Goal: Task Accomplishment & Management: Complete application form

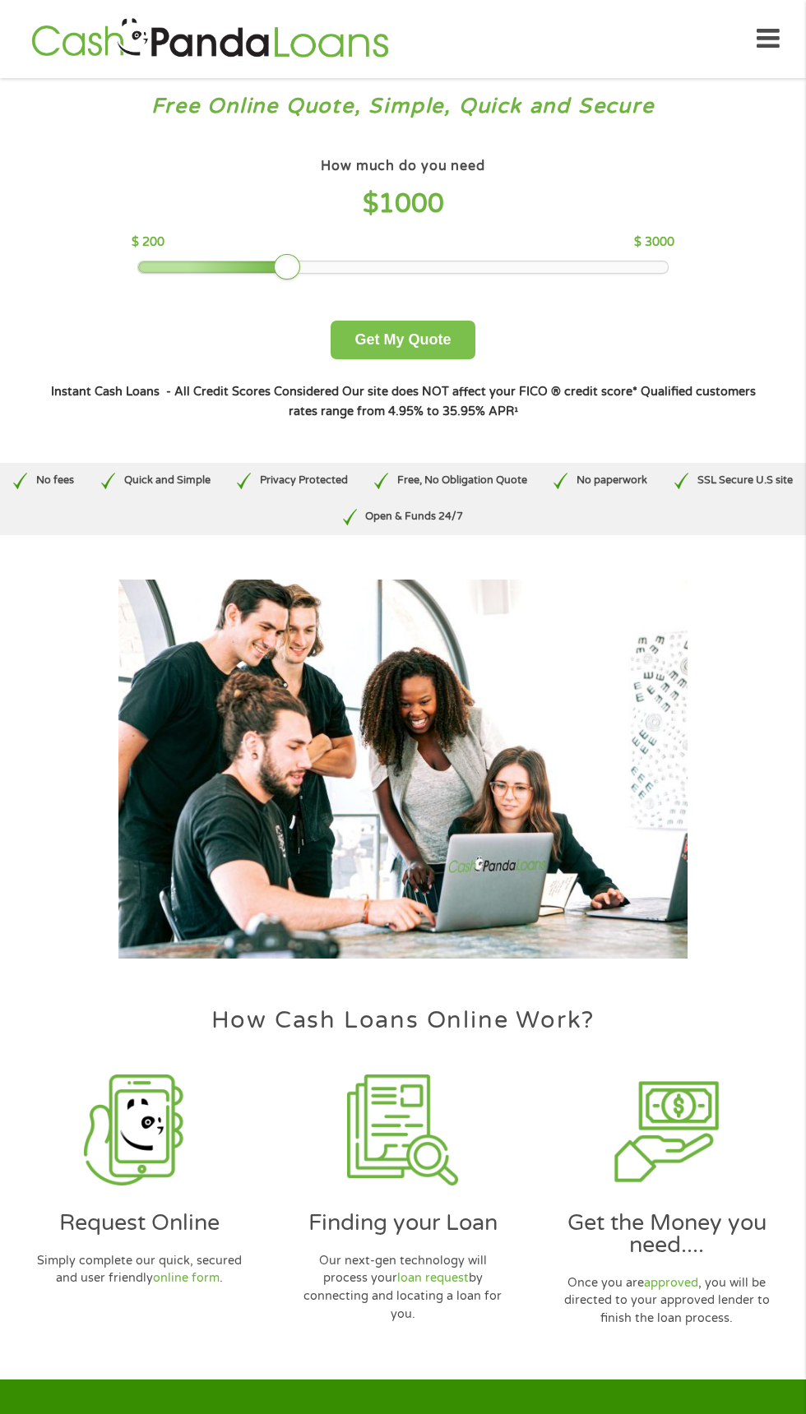
click at [424, 344] on button "Get My Quote" at bounding box center [402, 340] width 144 height 39
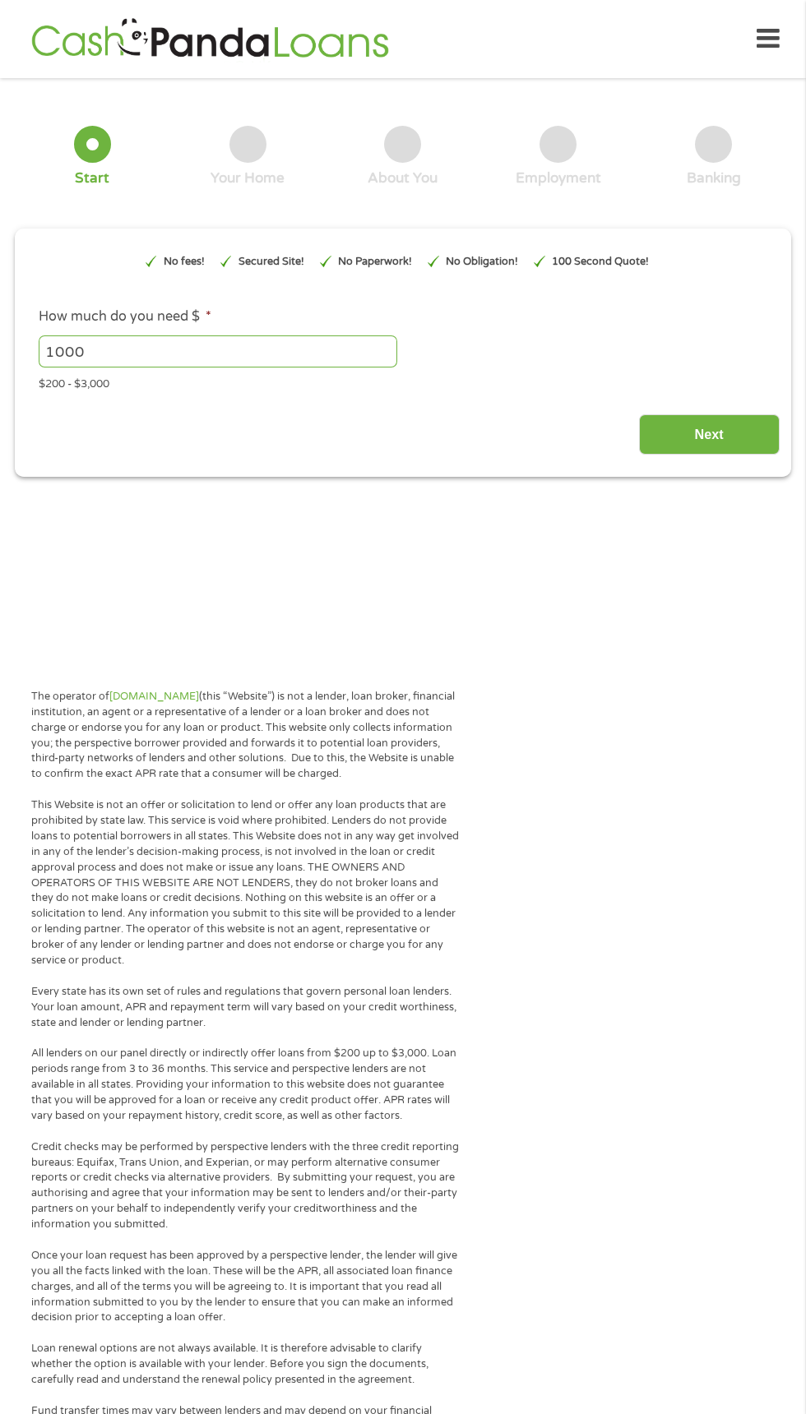
type input "EAIaIQobChMI78m17KPUjwMVCSetBh2CMAb1EAAYBCAAEgJJHPD_BwE"
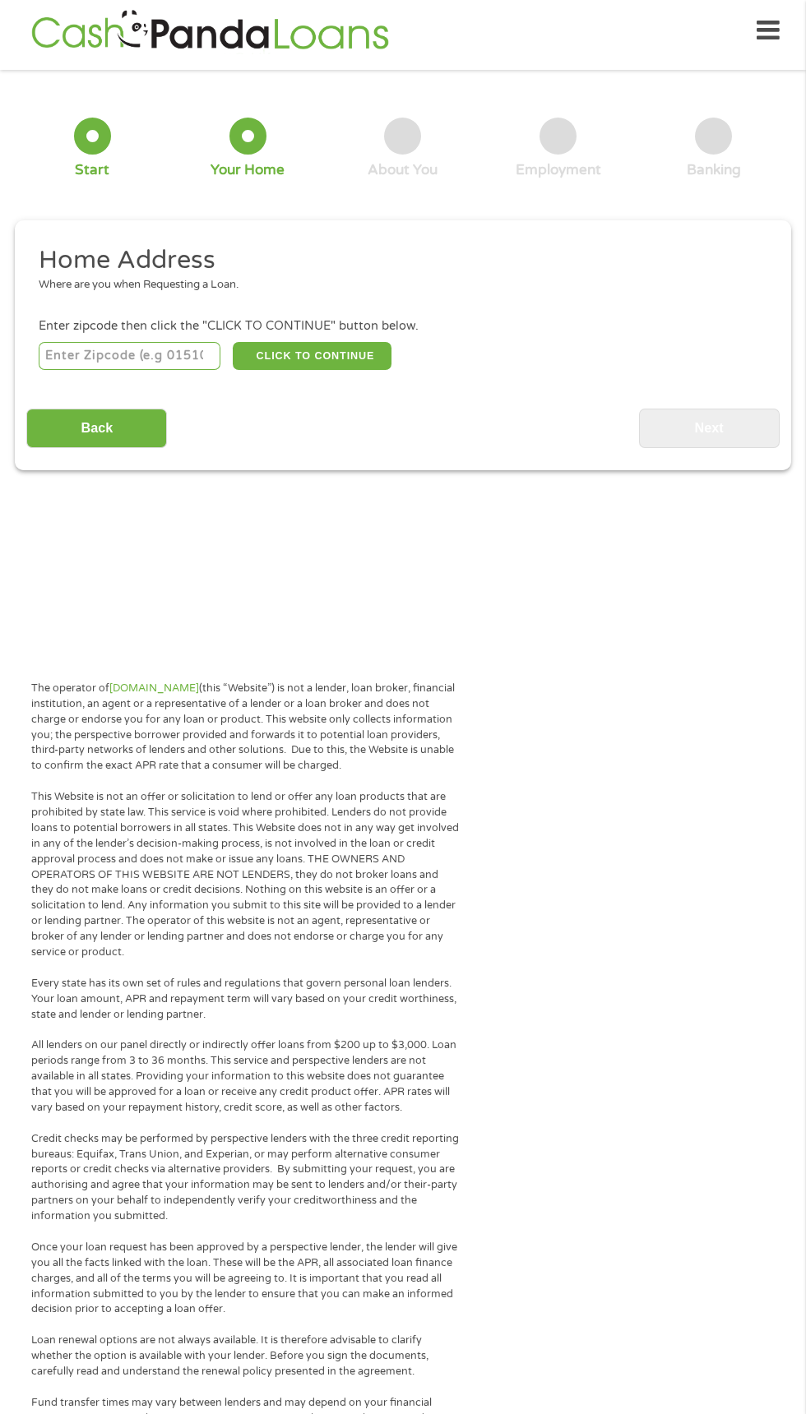
click at [188, 356] on input "number" at bounding box center [130, 356] width 182 height 28
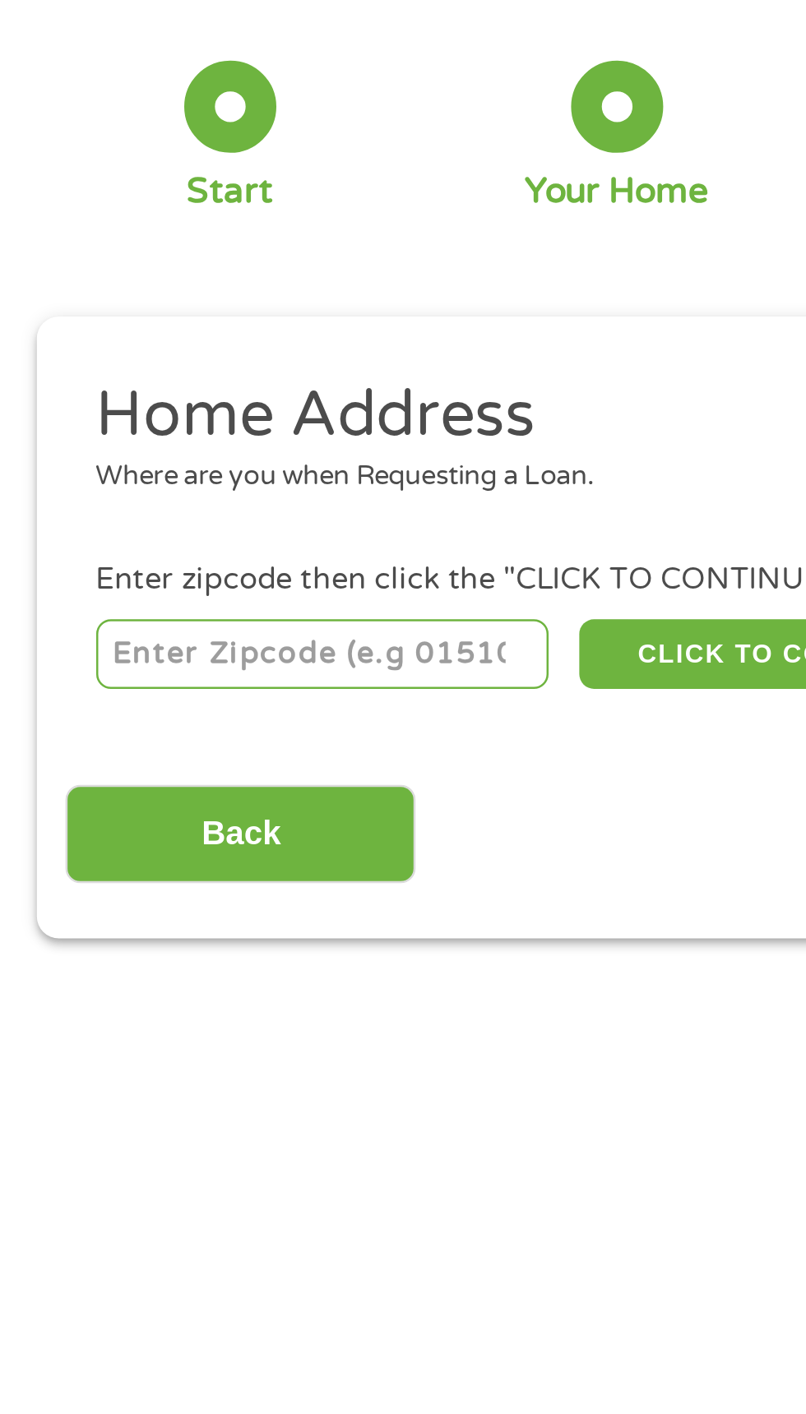
type input "97203"
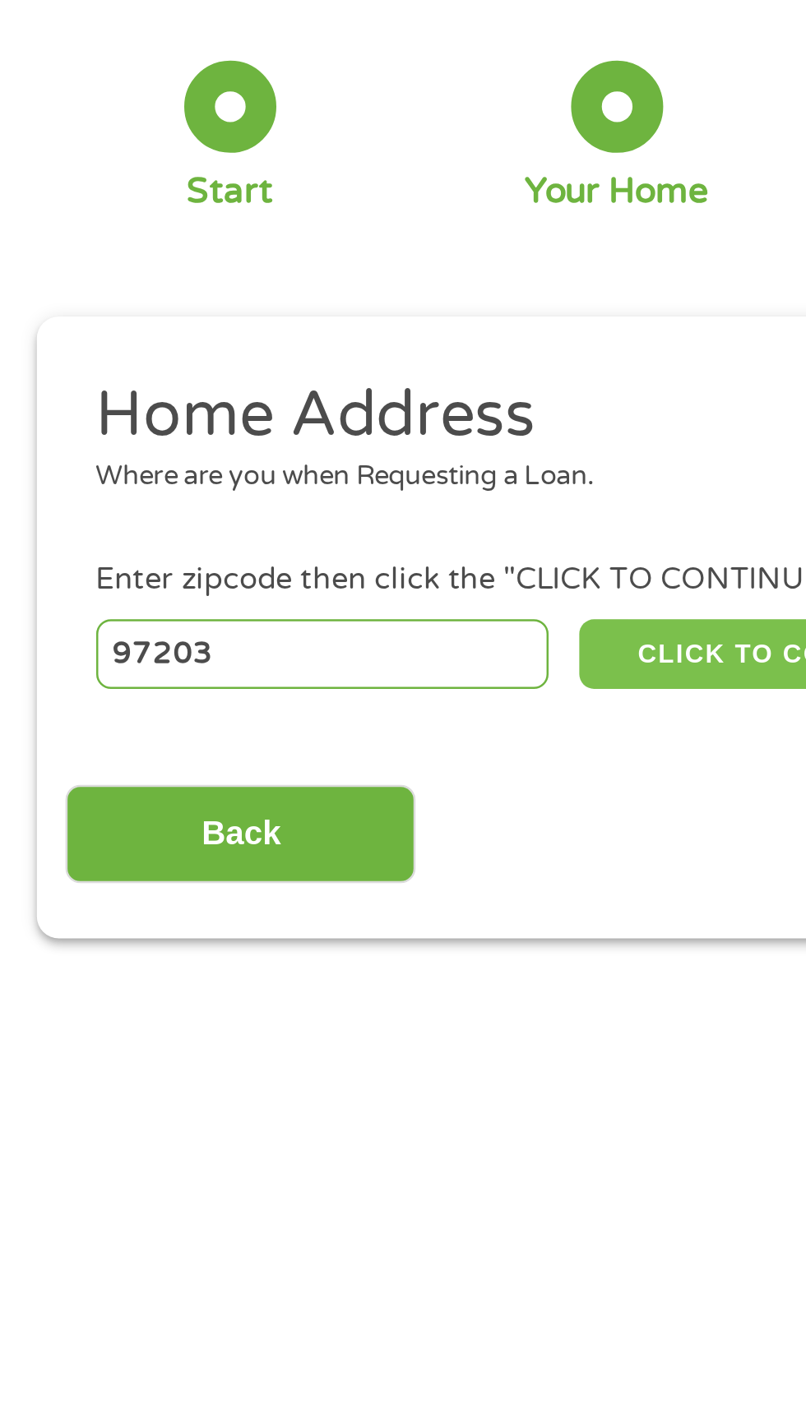
click at [288, 363] on button "CLICK TO CONTINUE" at bounding box center [312, 356] width 159 height 28
type input "97203"
type input "Portland"
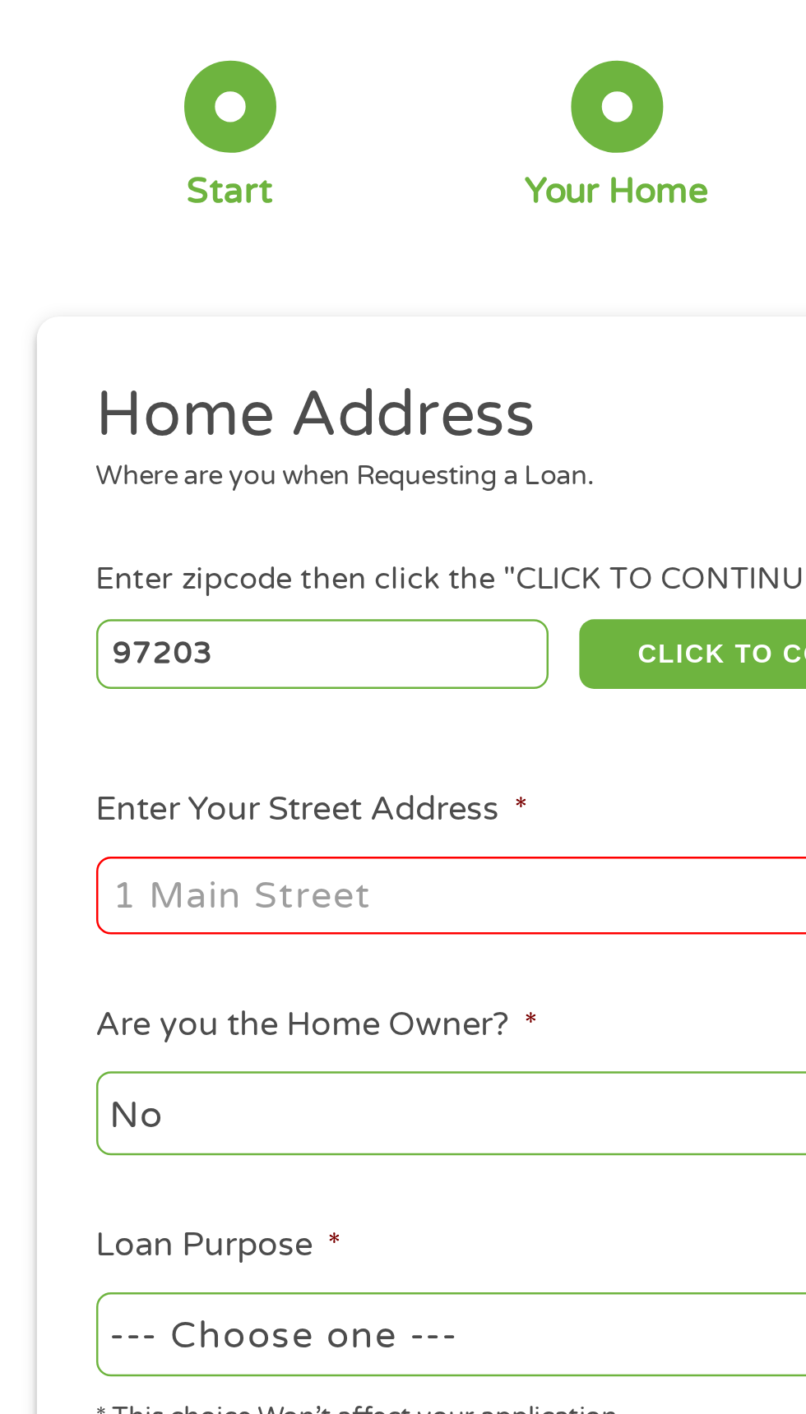
click at [122, 457] on input "Enter Your Street Address *" at bounding box center [215, 452] width 353 height 31
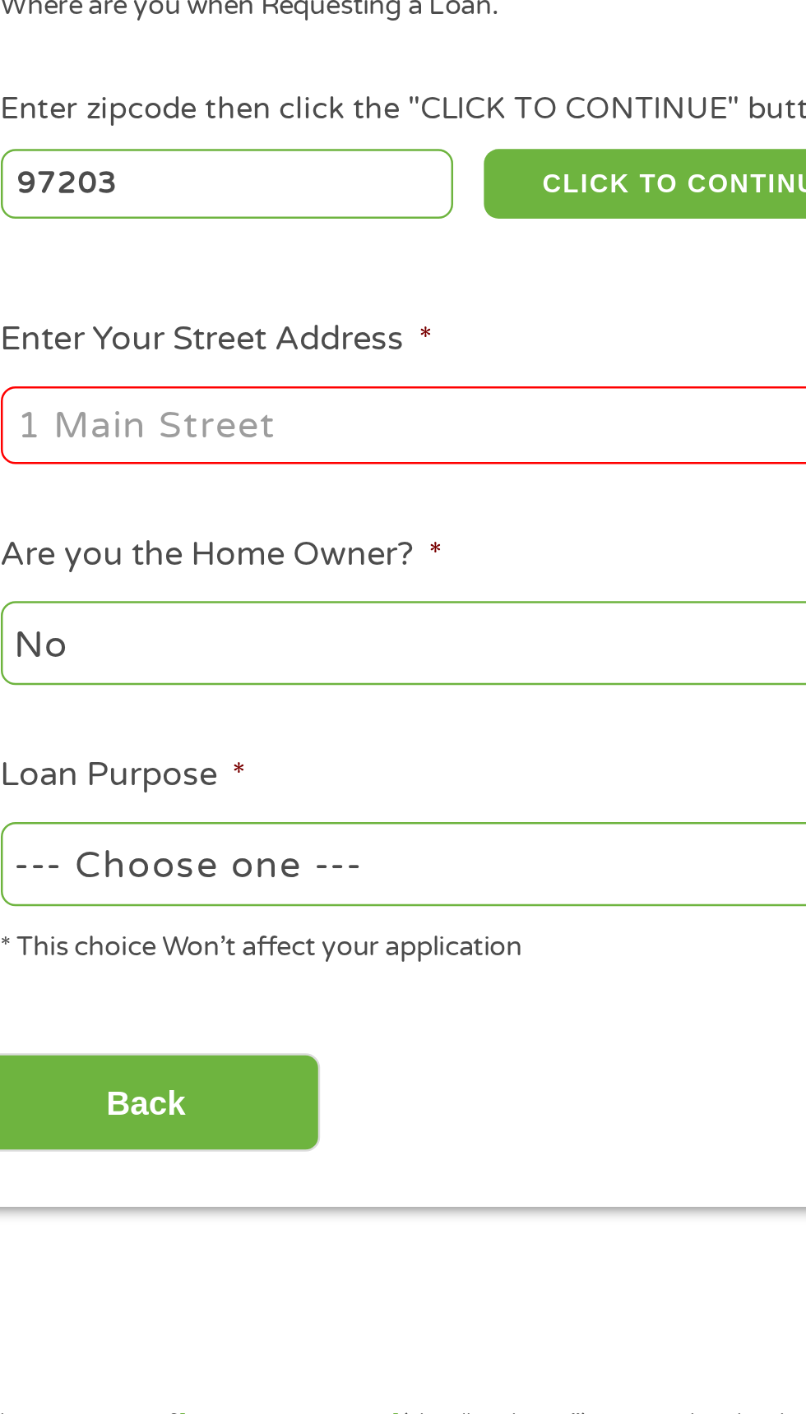
type input "6805 n hodge ave ave"
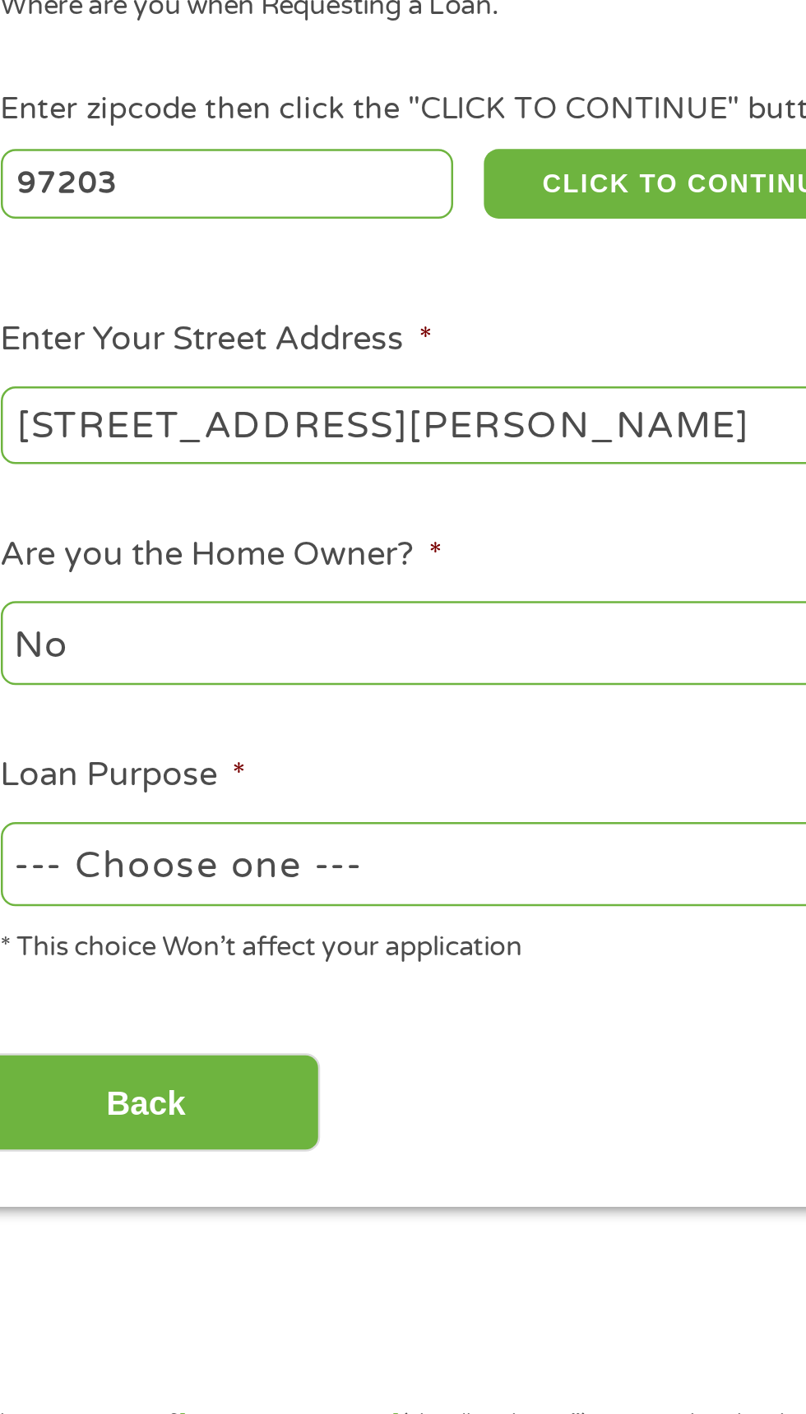
click at [203, 635] on select "--- Choose one --- Pay Bills Debt Consolidation Home Improvement Major Purchase…" at bounding box center [215, 629] width 353 height 34
select select "debtconsolidation"
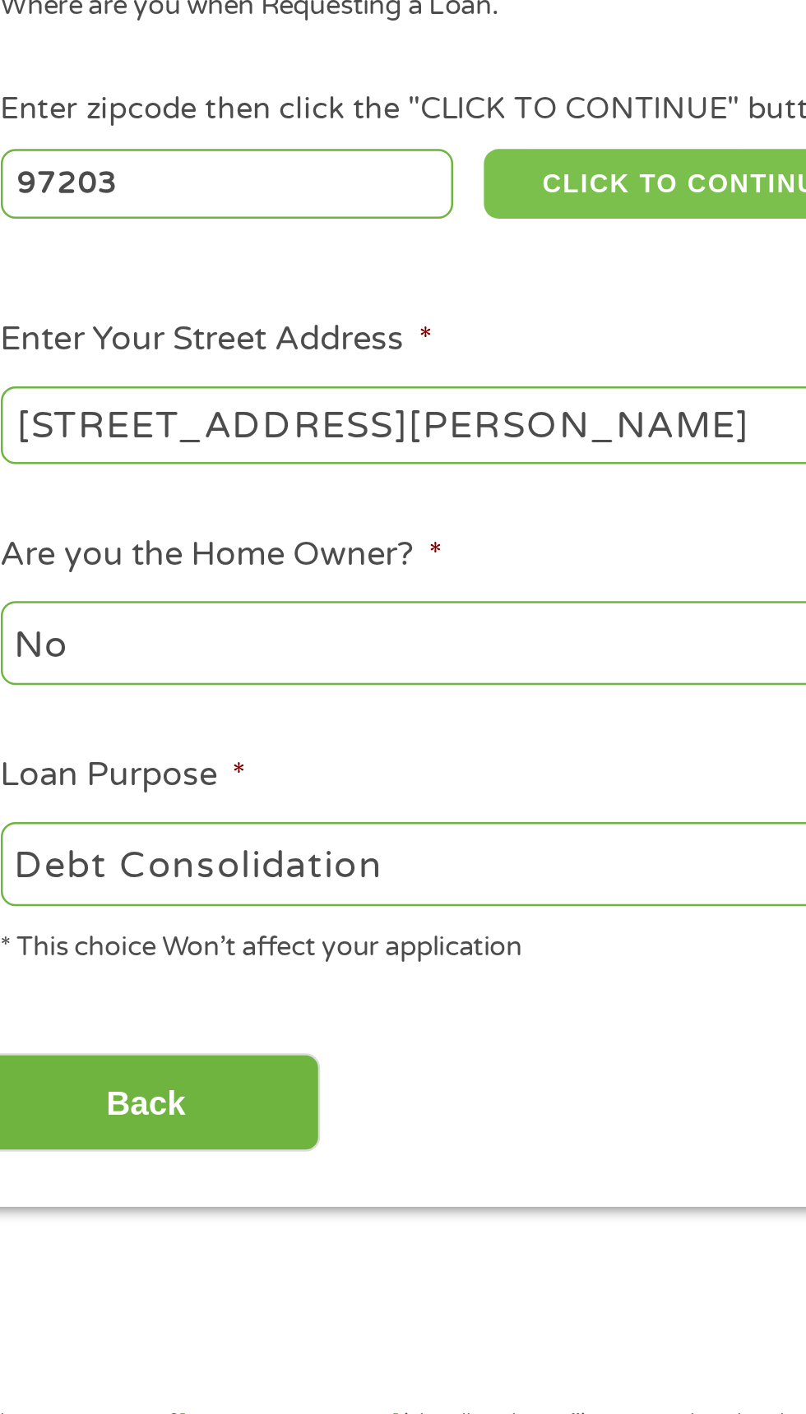
click at [325, 344] on button "CLICK TO CONTINUE" at bounding box center [312, 356] width 159 height 28
click at [316, 350] on button "CLICK TO CONTINUE" at bounding box center [312, 356] width 159 height 28
click at [319, 346] on button "CLICK TO CONTINUE" at bounding box center [312, 356] width 159 height 28
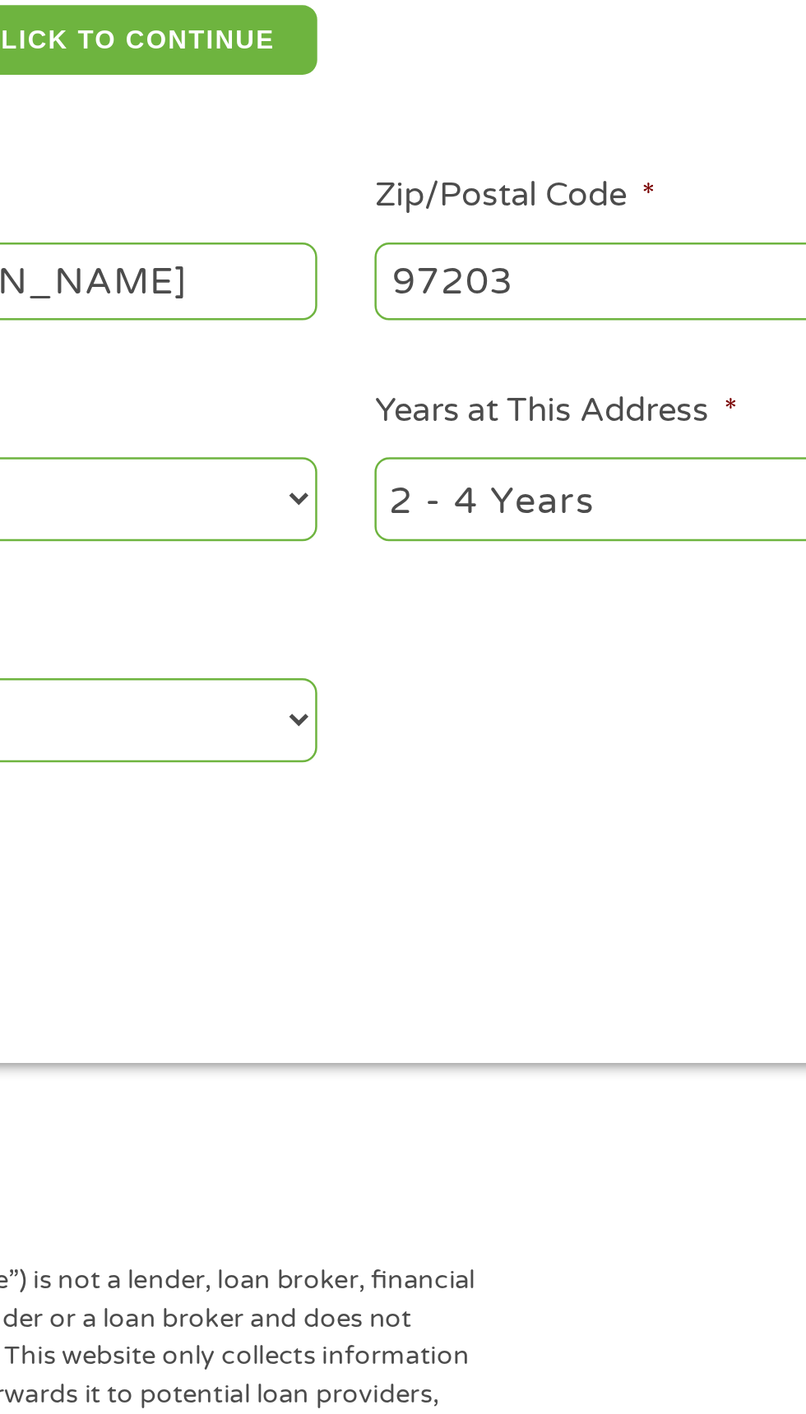
click at [511, 533] on select "1 Year or less 1 - 2 Years 2 - 4 Years Over 4 Years" at bounding box center [590, 541] width 353 height 34
select select "60months"
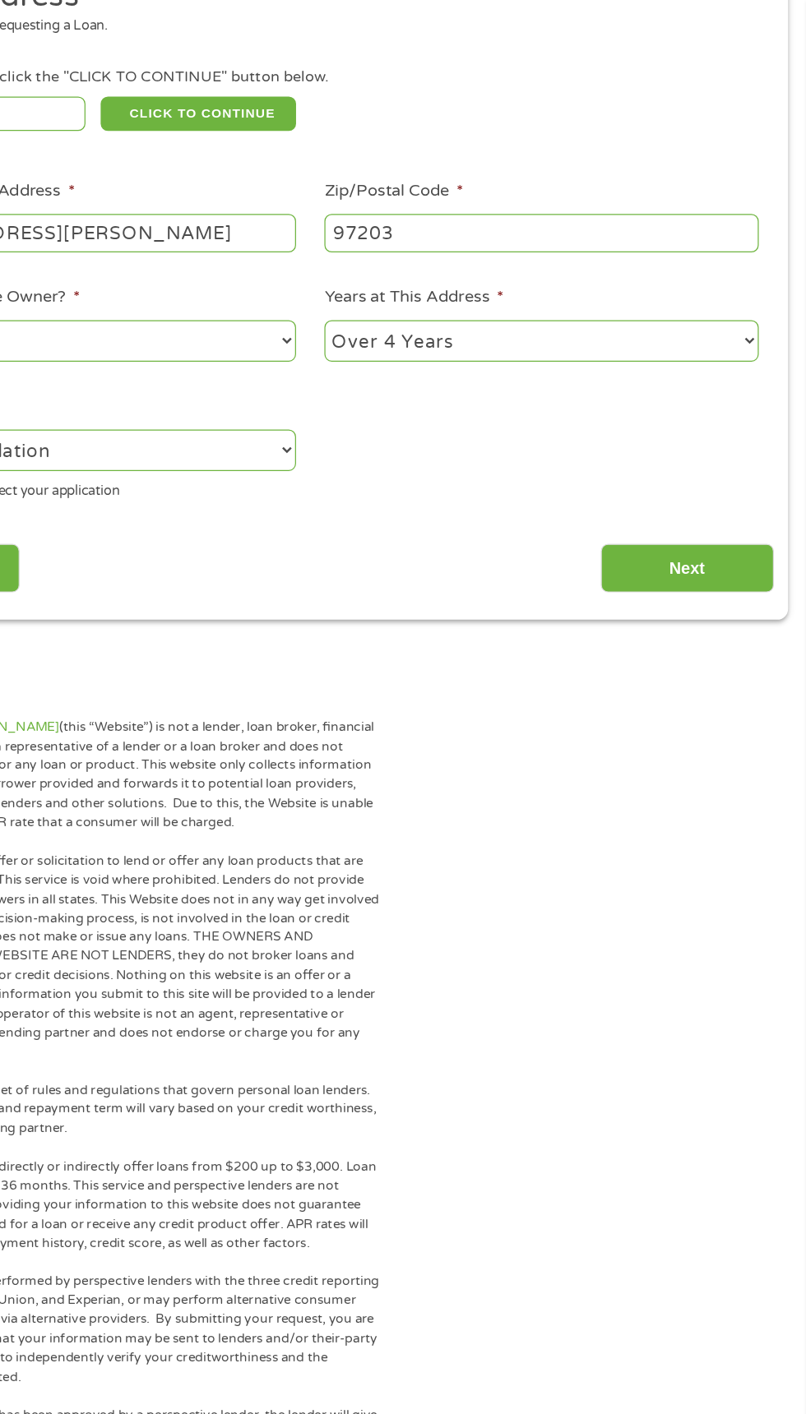
scroll to position [266, 0]
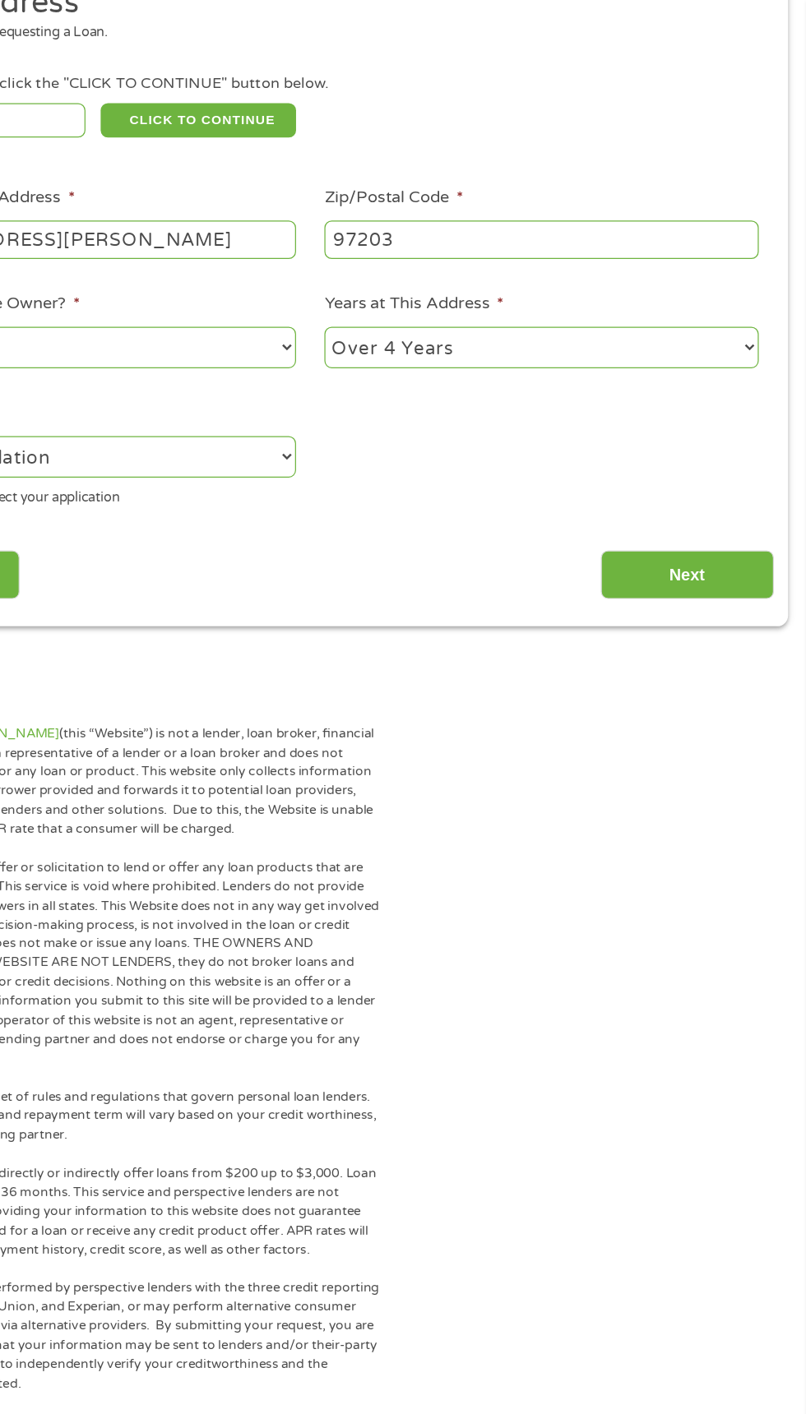
click at [737, 455] on input "Next" at bounding box center [709, 467] width 141 height 40
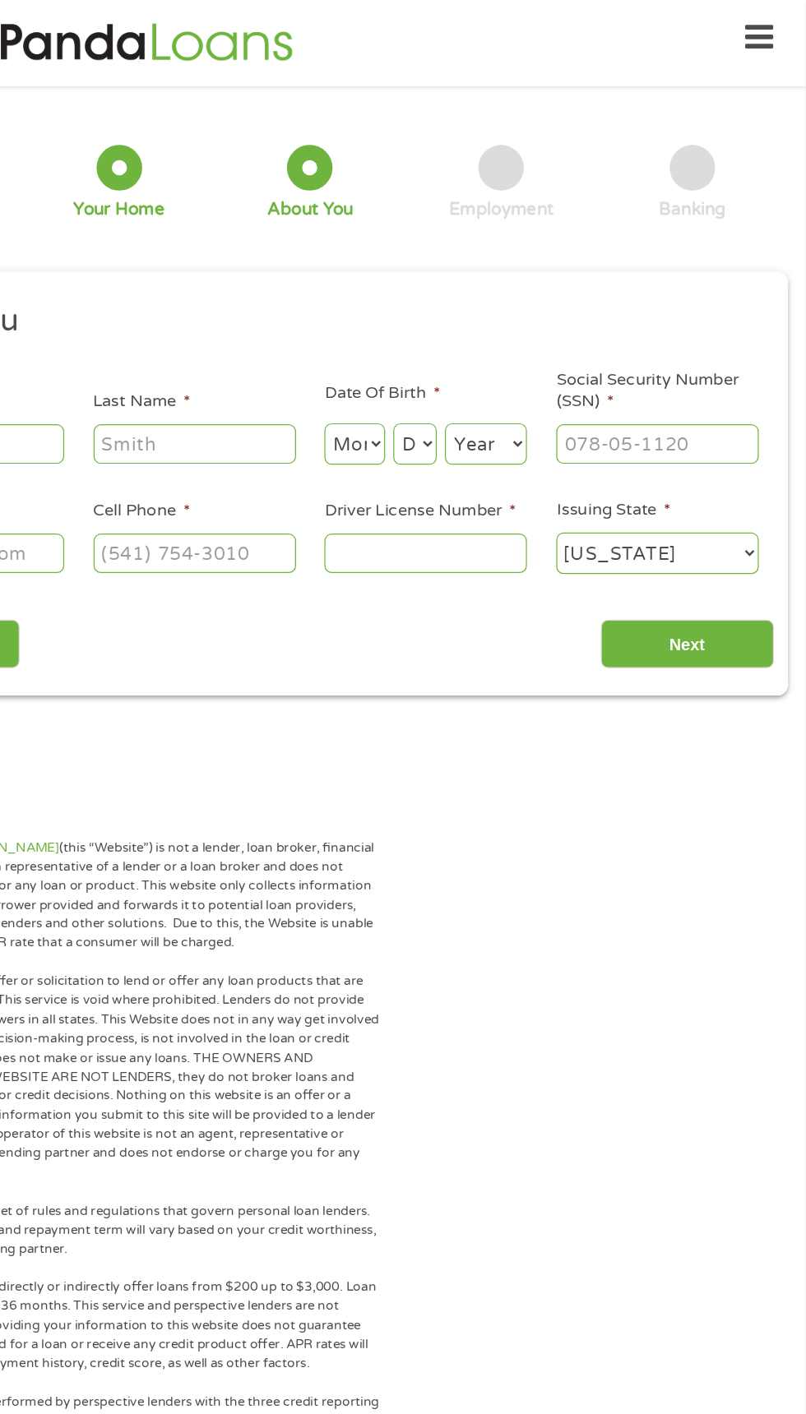
scroll to position [7, 7]
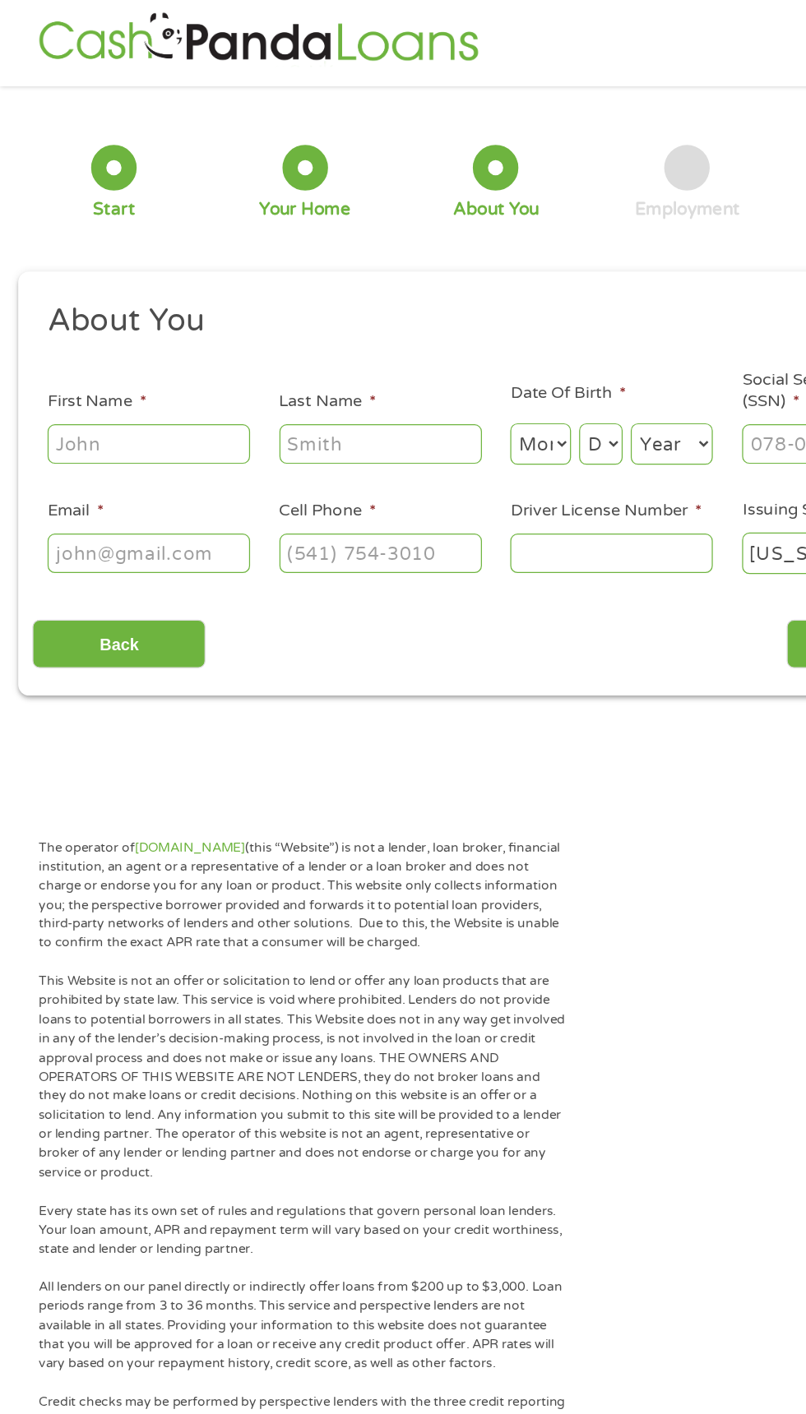
click at [166, 357] on input "First Name *" at bounding box center [121, 359] width 164 height 31
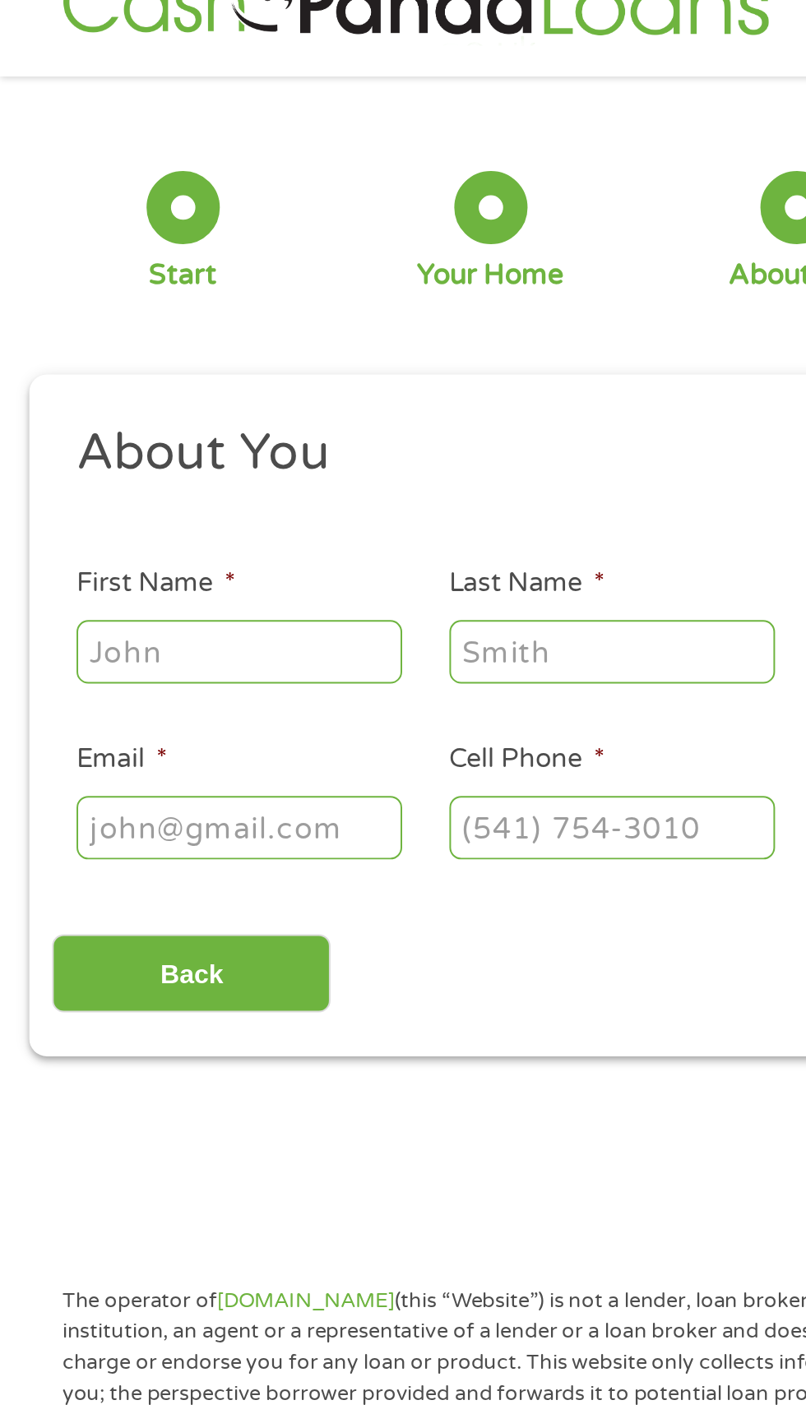
type input "Benjamin"
type input "Pantley"
type input "benspan503@gmail.com"
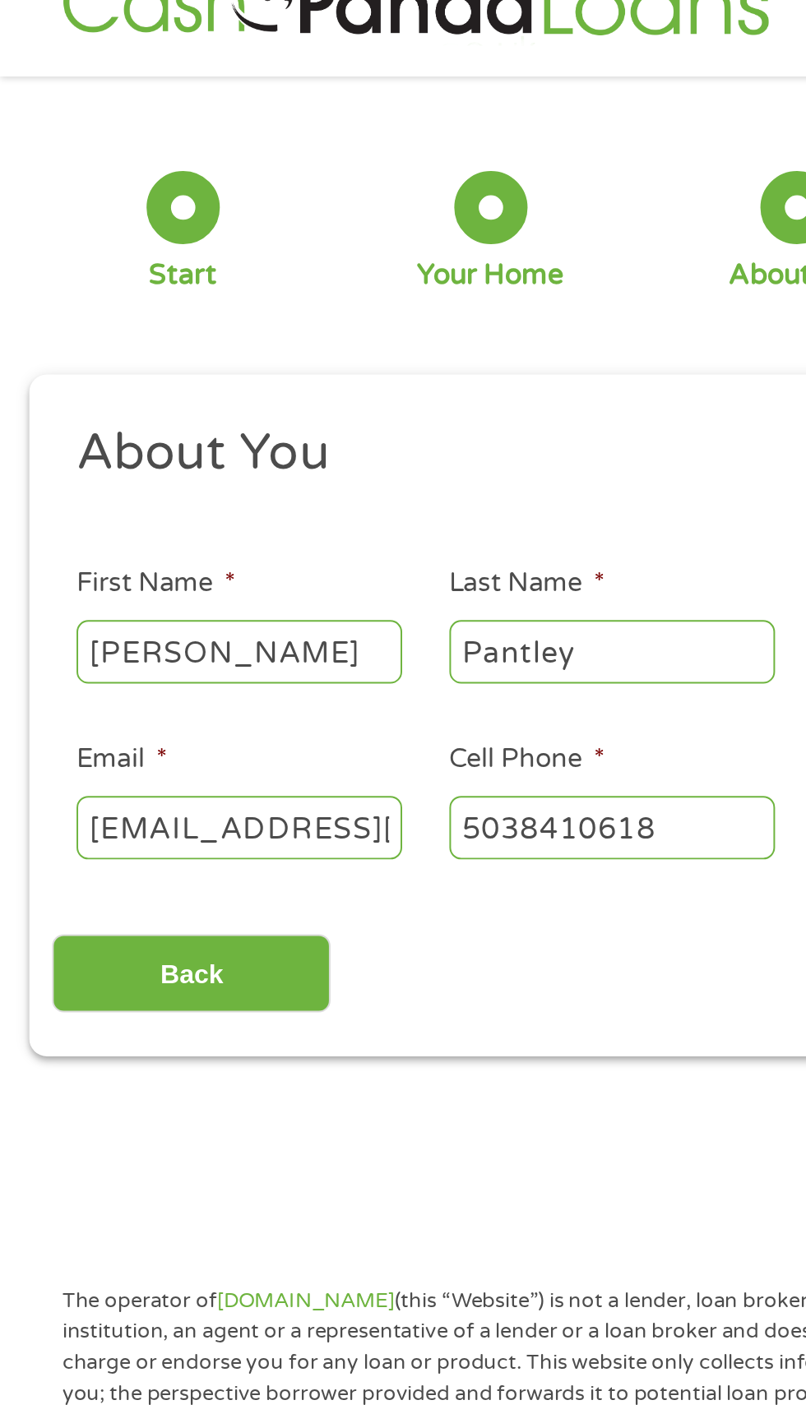
type input "(503) 841-0618"
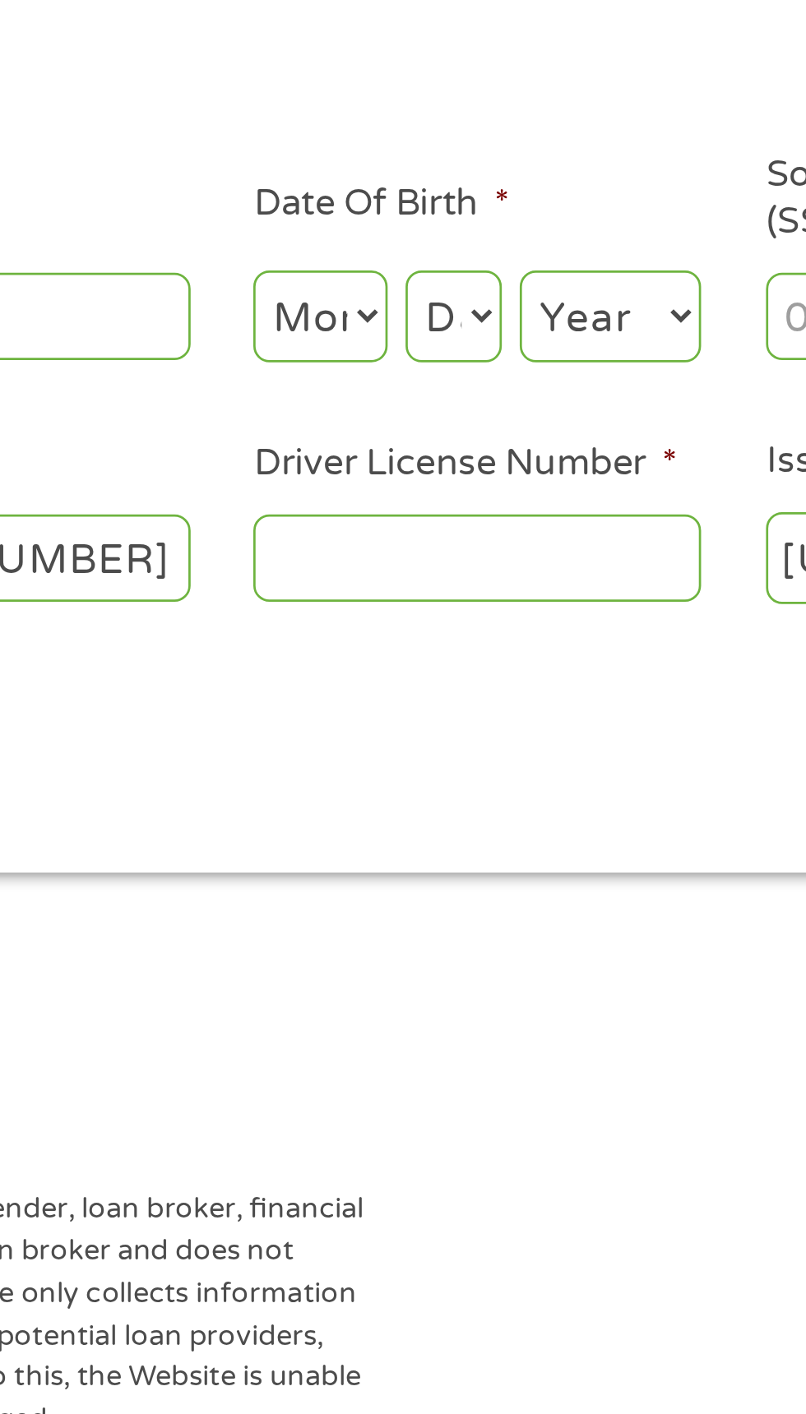
click at [452, 372] on select "Month 1 2 3 4 5 6 7 8 9 10 11 12" at bounding box center [438, 361] width 49 height 34
select select "10"
click at [502, 354] on select "Day 1 2 3 4 5 6 7 8 9 10 11 12 13 14 15 16 17 18 19 20 21 22 23 24 25 26 27 28 …" at bounding box center [487, 361] width 35 height 34
select select "11"
click at [570, 367] on select "Year 2007 2006 2005 2004 2003 2002 2001 2000 1999 1998 1997 1996 1995 1994 1993…" at bounding box center [545, 361] width 67 height 34
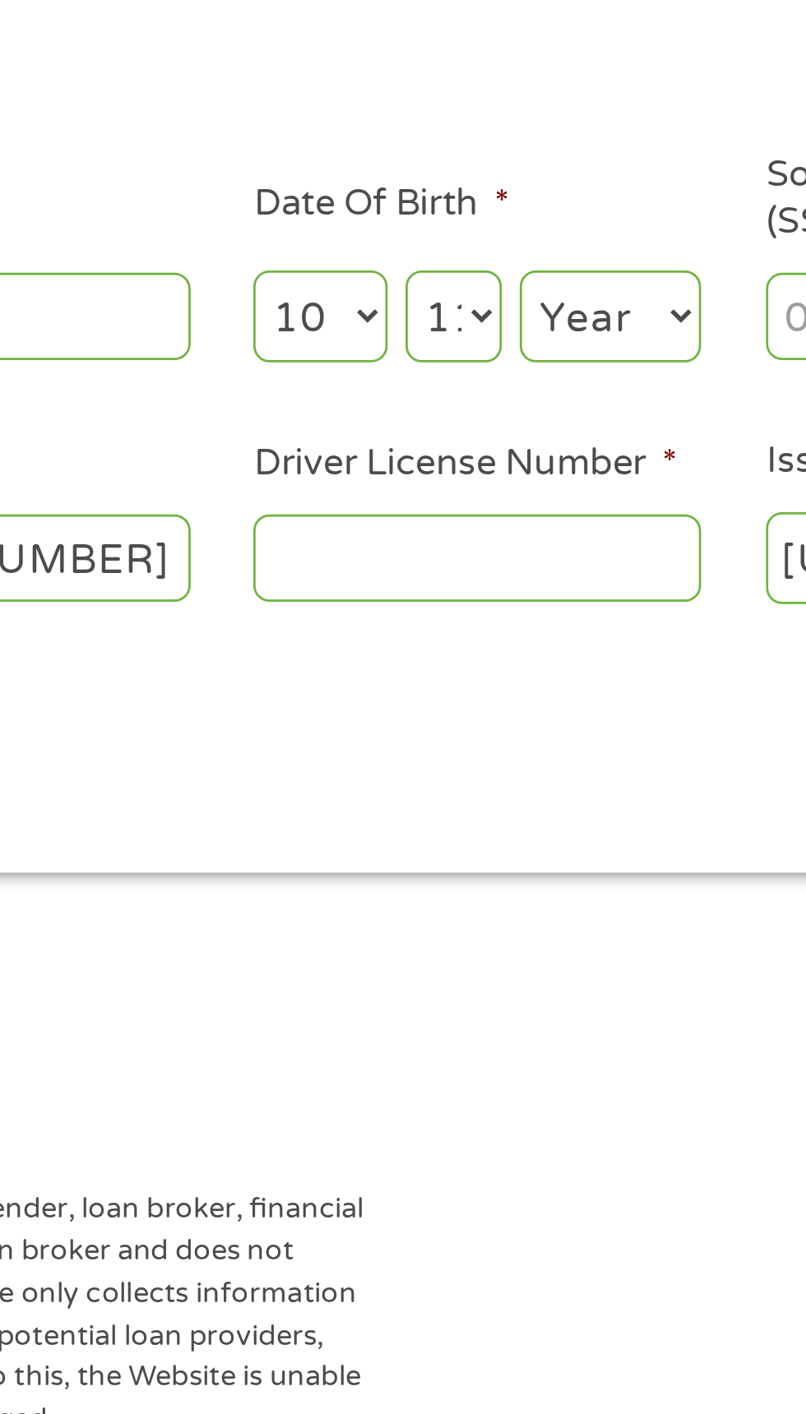
select select "1976"
click at [503, 442] on input "Driver License Number *" at bounding box center [496, 448] width 164 height 31
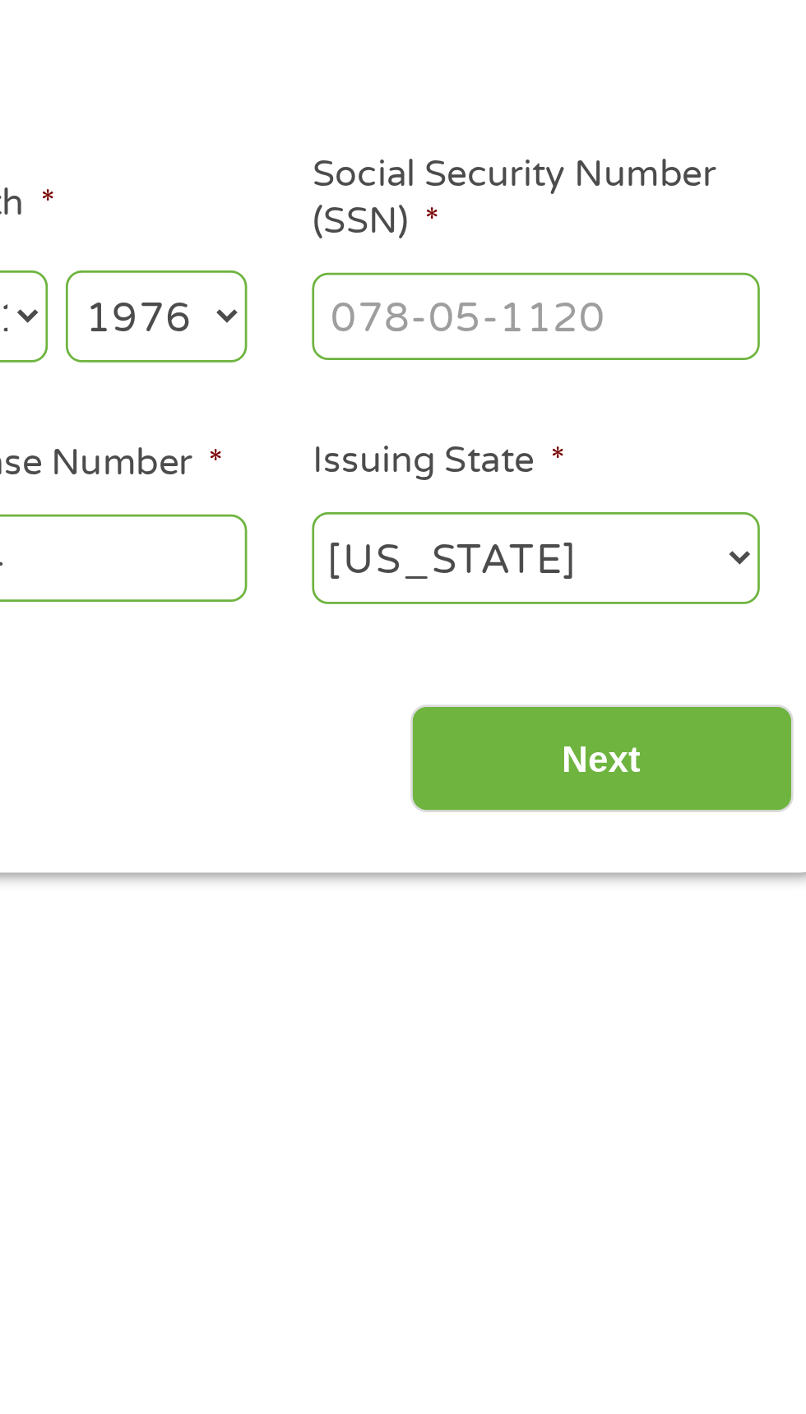
type input "7768694"
click at [620, 367] on input "Social Security Number (SSN) *" at bounding box center [685, 359] width 164 height 31
type input "539-92-6968"
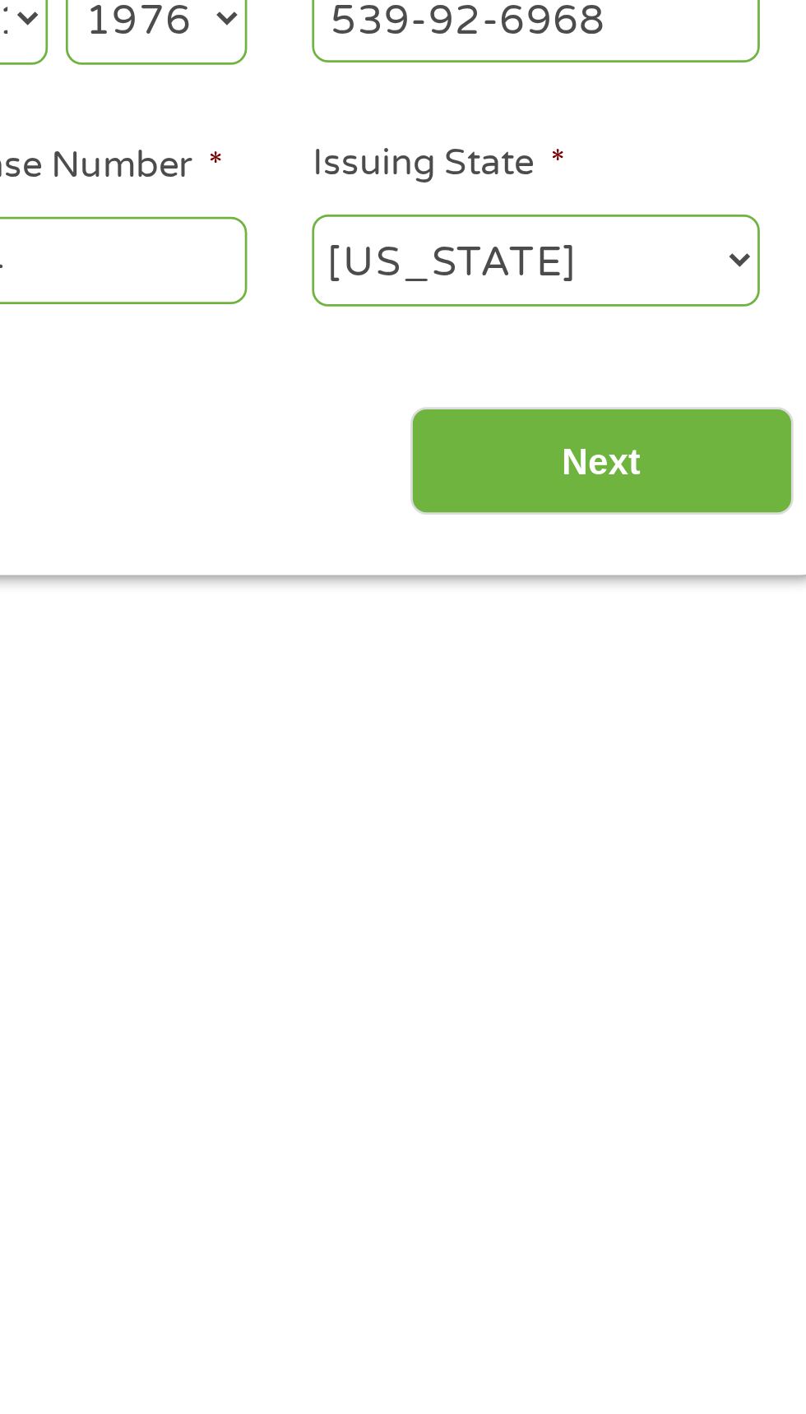
click at [677, 531] on input "Next" at bounding box center [709, 523] width 141 height 40
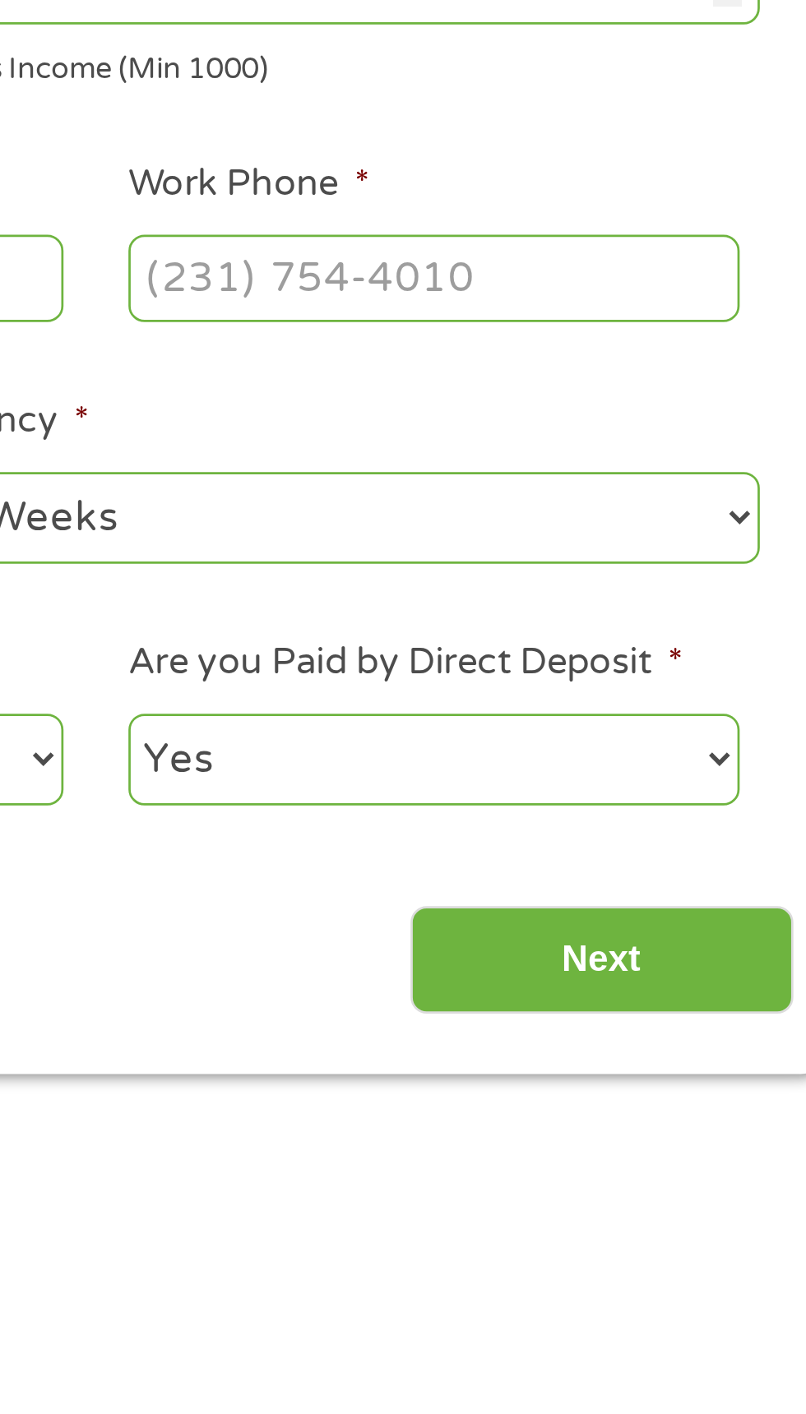
click at [737, 636] on select "Yes No" at bounding box center [647, 633] width 224 height 34
select select "0"
click at [769, 699] on input "Next" at bounding box center [709, 706] width 141 height 40
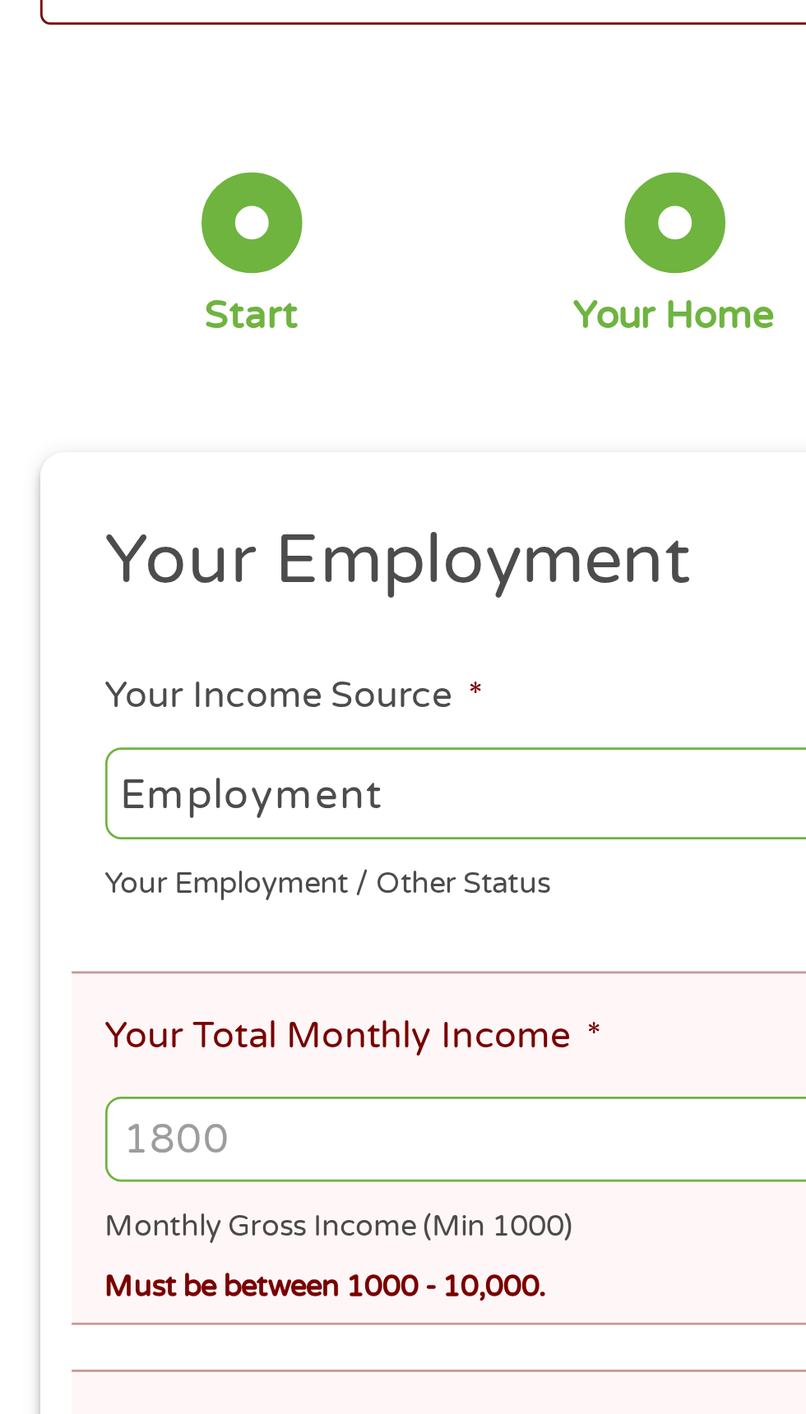
scroll to position [122, 0]
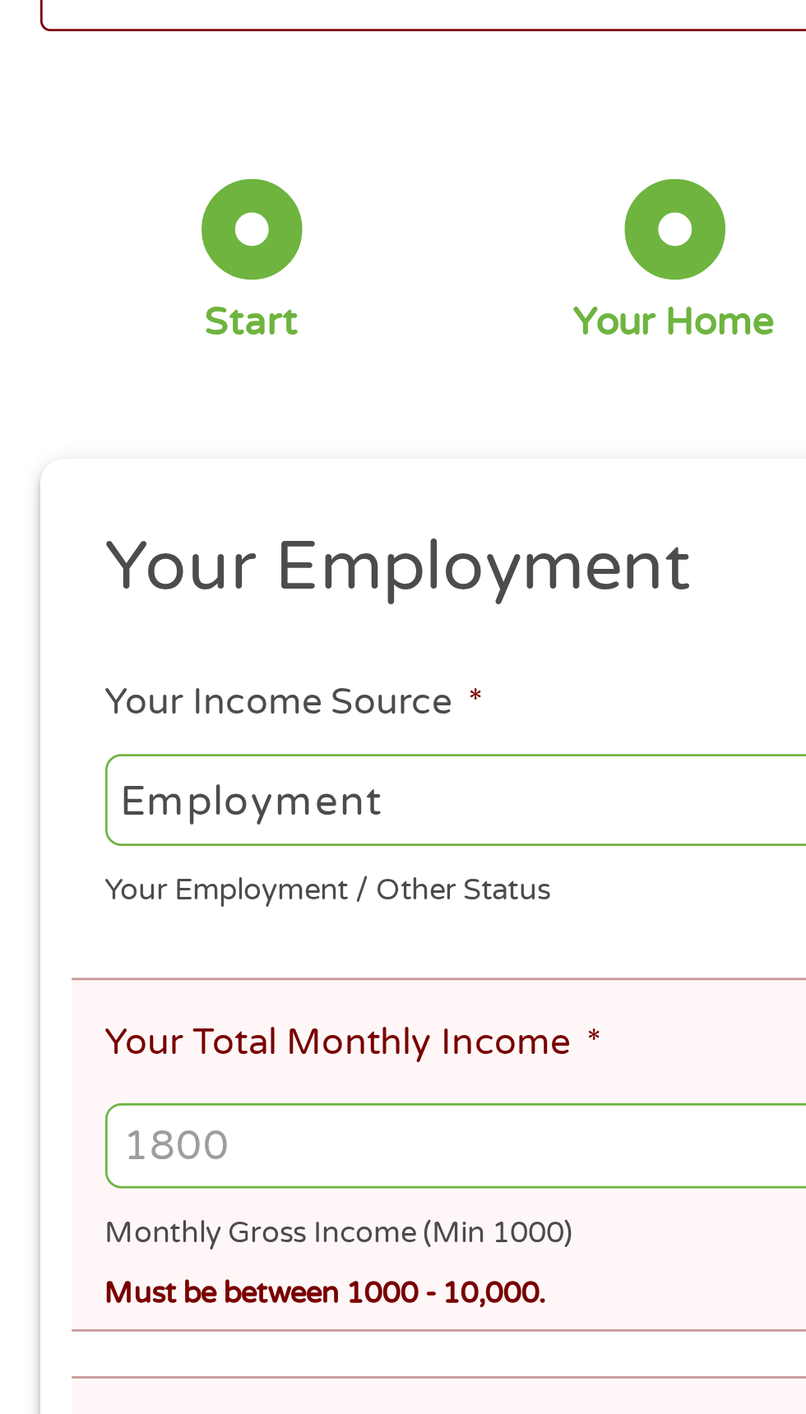
click at [178, 299] on select "--- Choose one --- Employment Self Employed Benefits" at bounding box center [215, 294] width 353 height 34
select select "selfEmployed"
click at [150, 428] on input "Your Total Monthly Income *" at bounding box center [403, 420] width 728 height 31
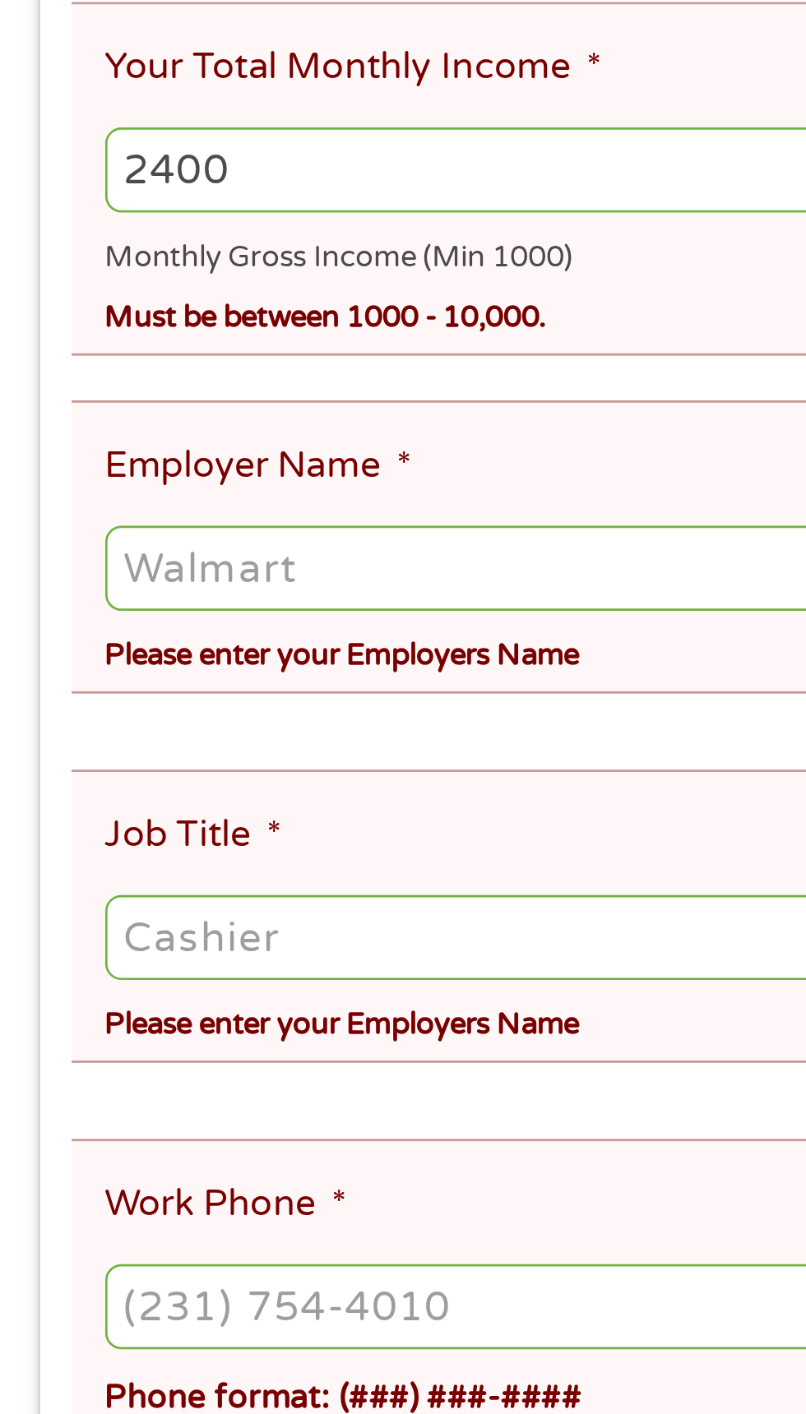
type input "2400"
click at [157, 566] on input "Employer Name *" at bounding box center [403, 567] width 728 height 31
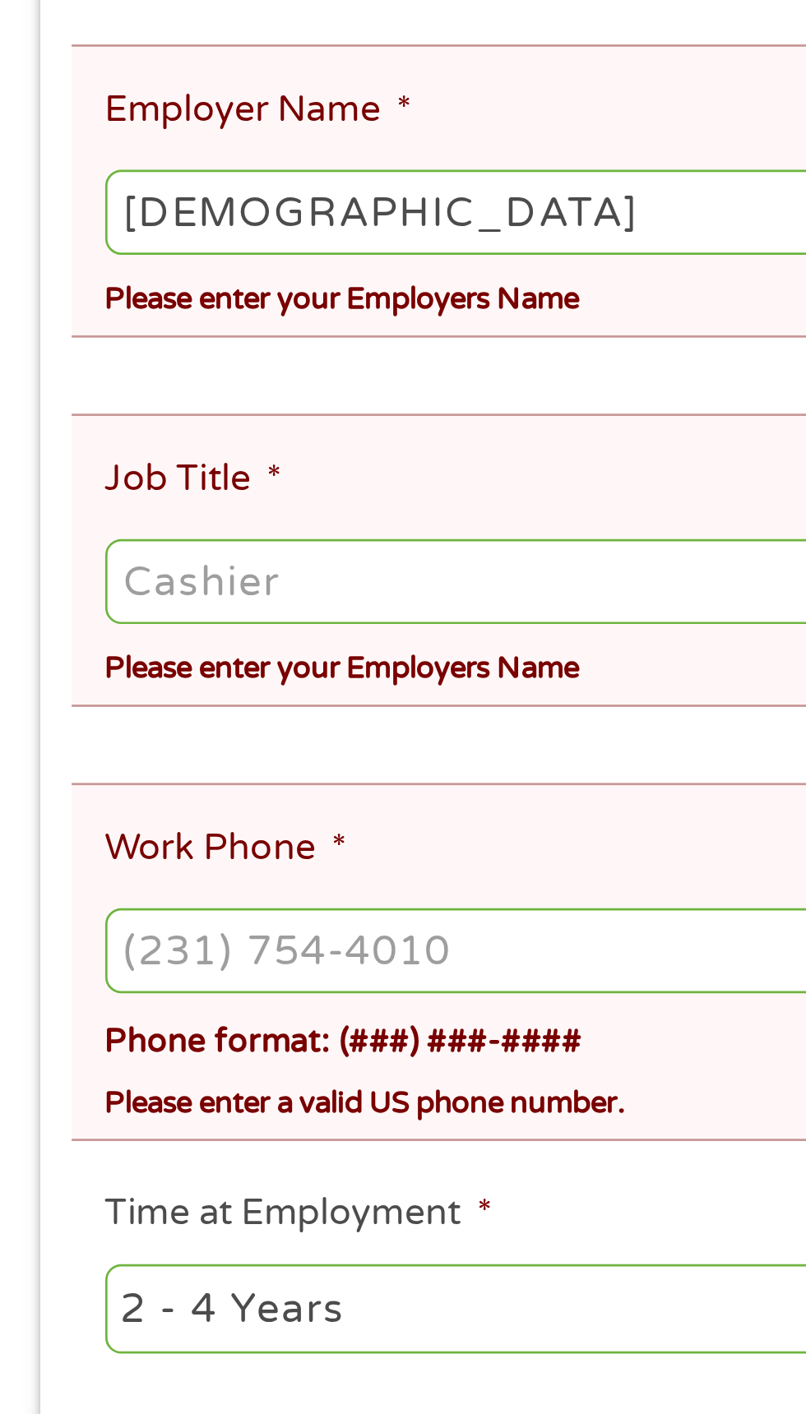
type input "Gig worker"
click at [122, 687] on input "Job Title *" at bounding box center [403, 702] width 728 height 31
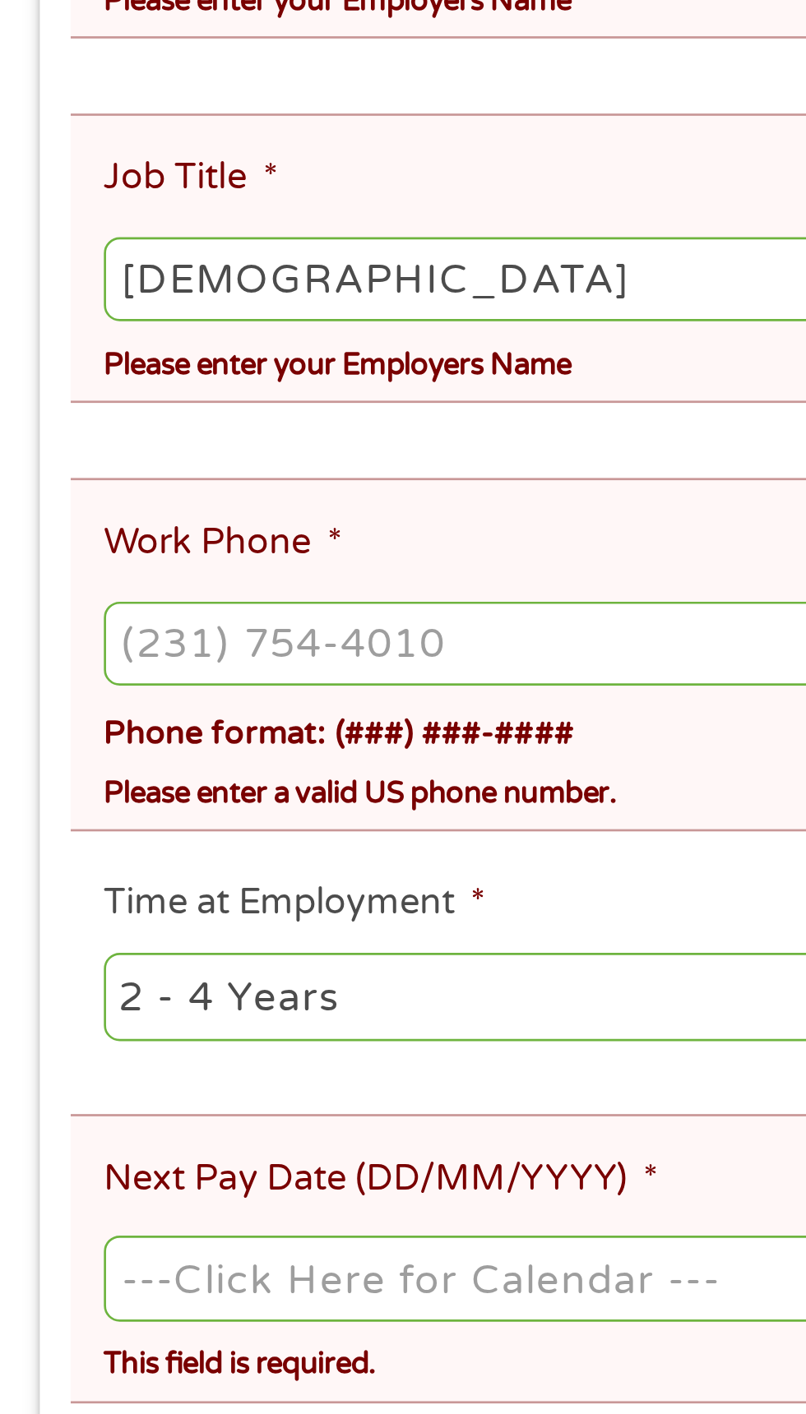
type input "Gig worker"
click at [76, 823] on input "Work Phone *" at bounding box center [403, 838] width 728 height 31
type input "(503) 841-0618"
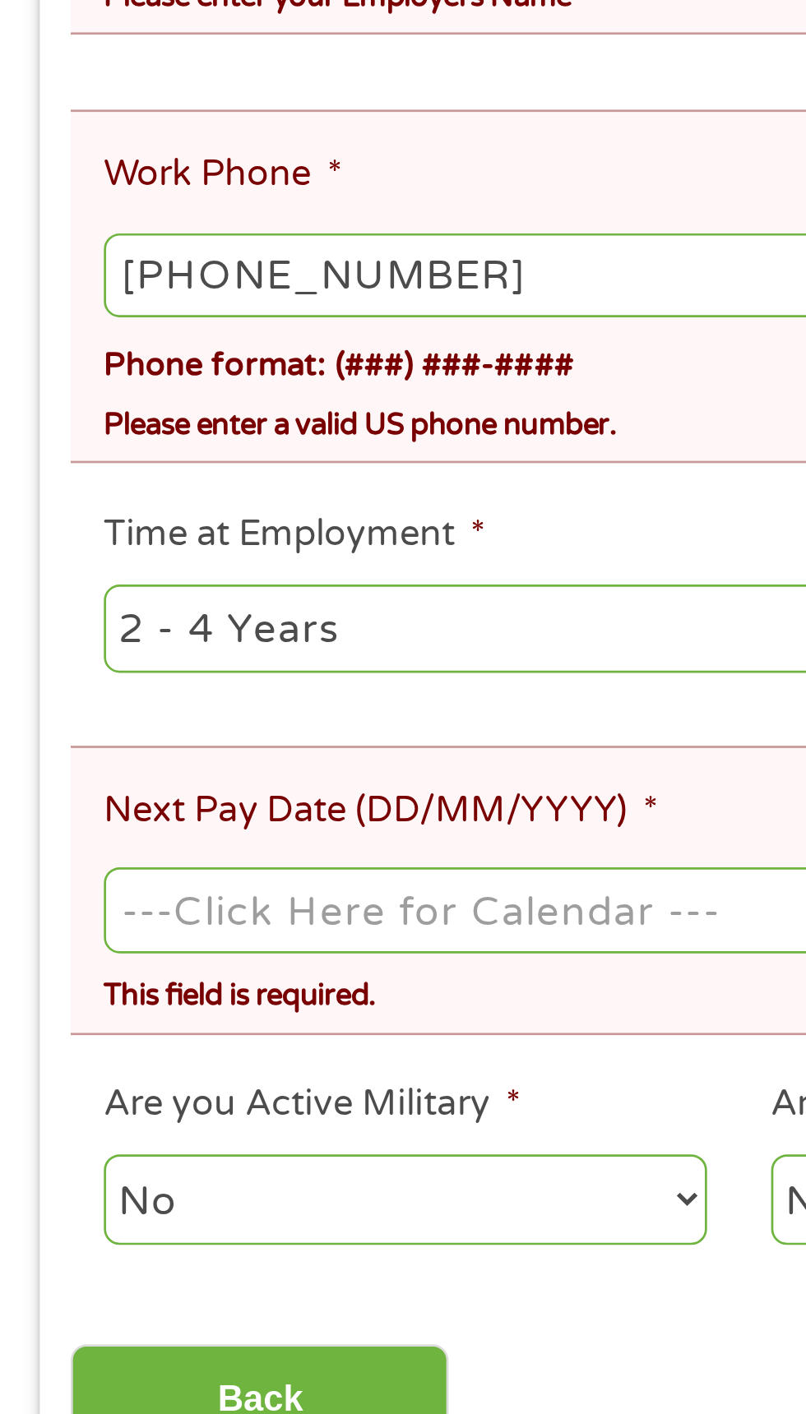
click at [229, 1066] on input "Next Pay Date (DD/MM/YYYY) *" at bounding box center [403, 1074] width 728 height 31
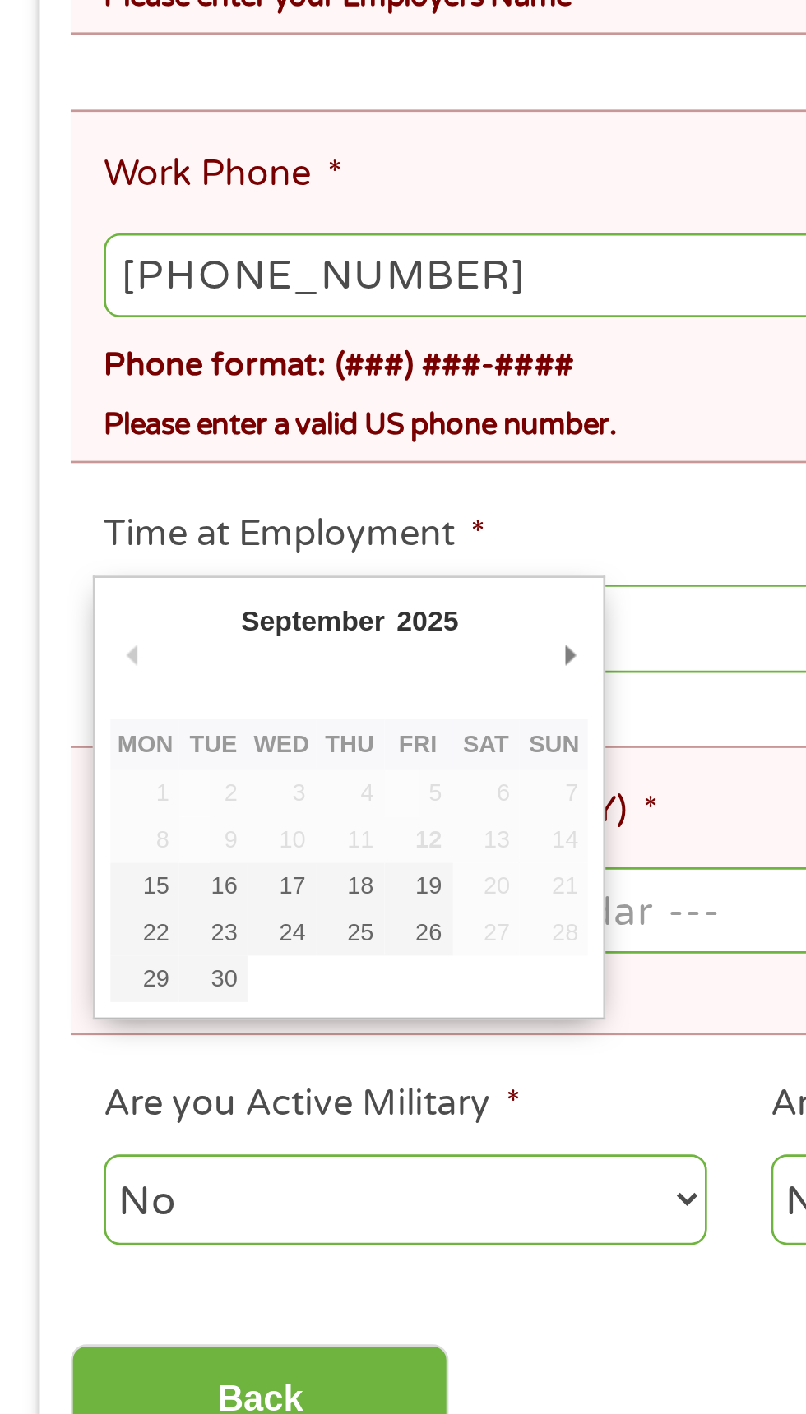
type input "19/09/2025"
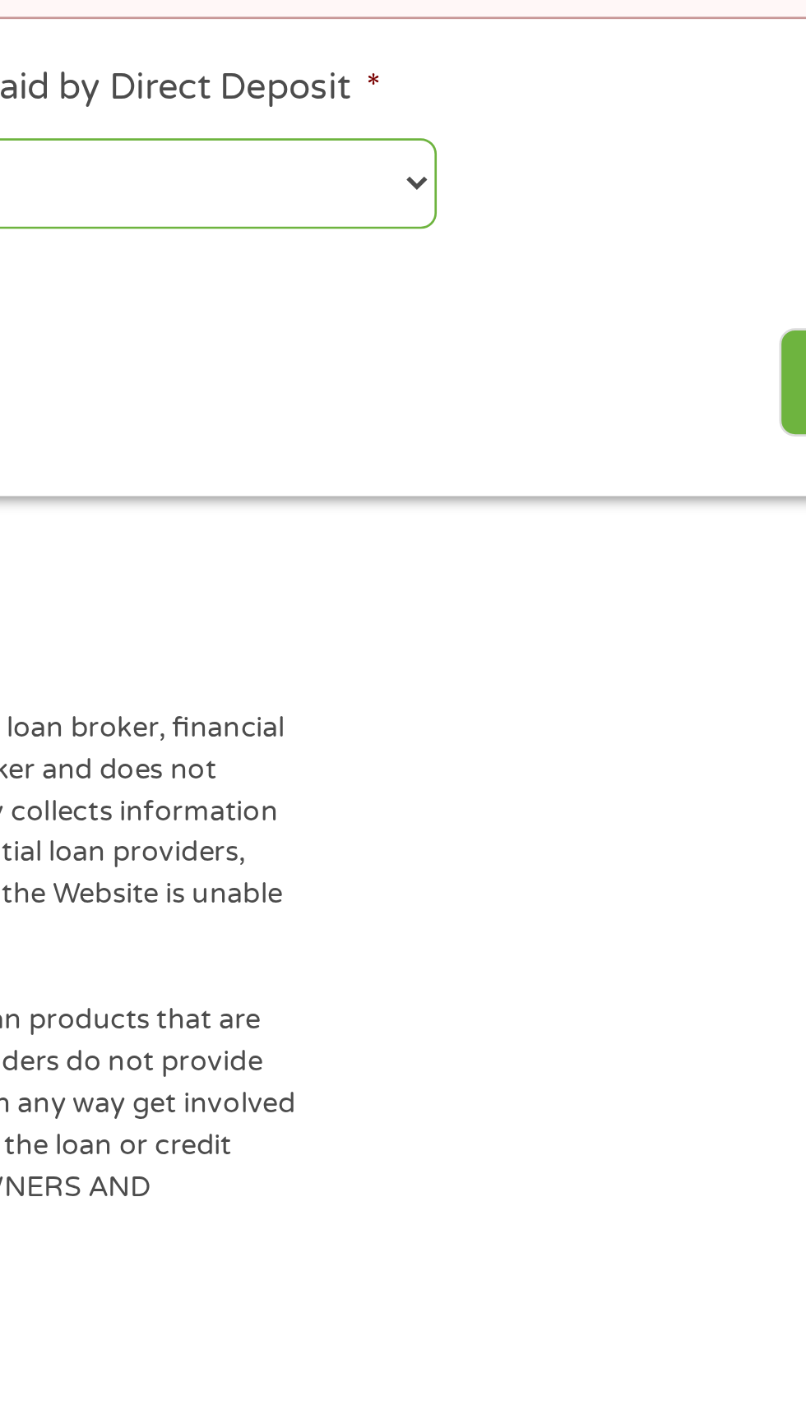
scroll to position [270, 0]
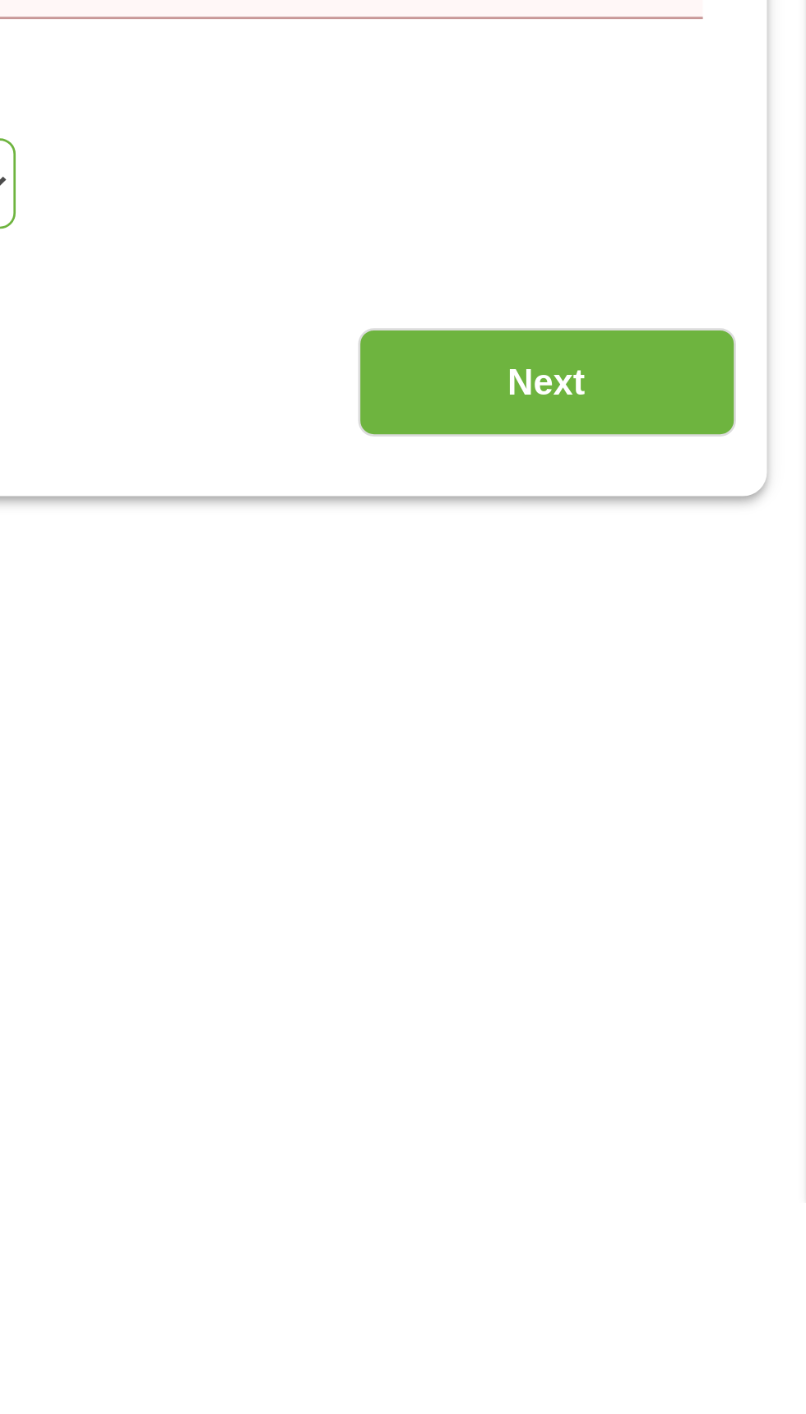
click at [739, 1088] on input "Next" at bounding box center [709, 1108] width 141 height 40
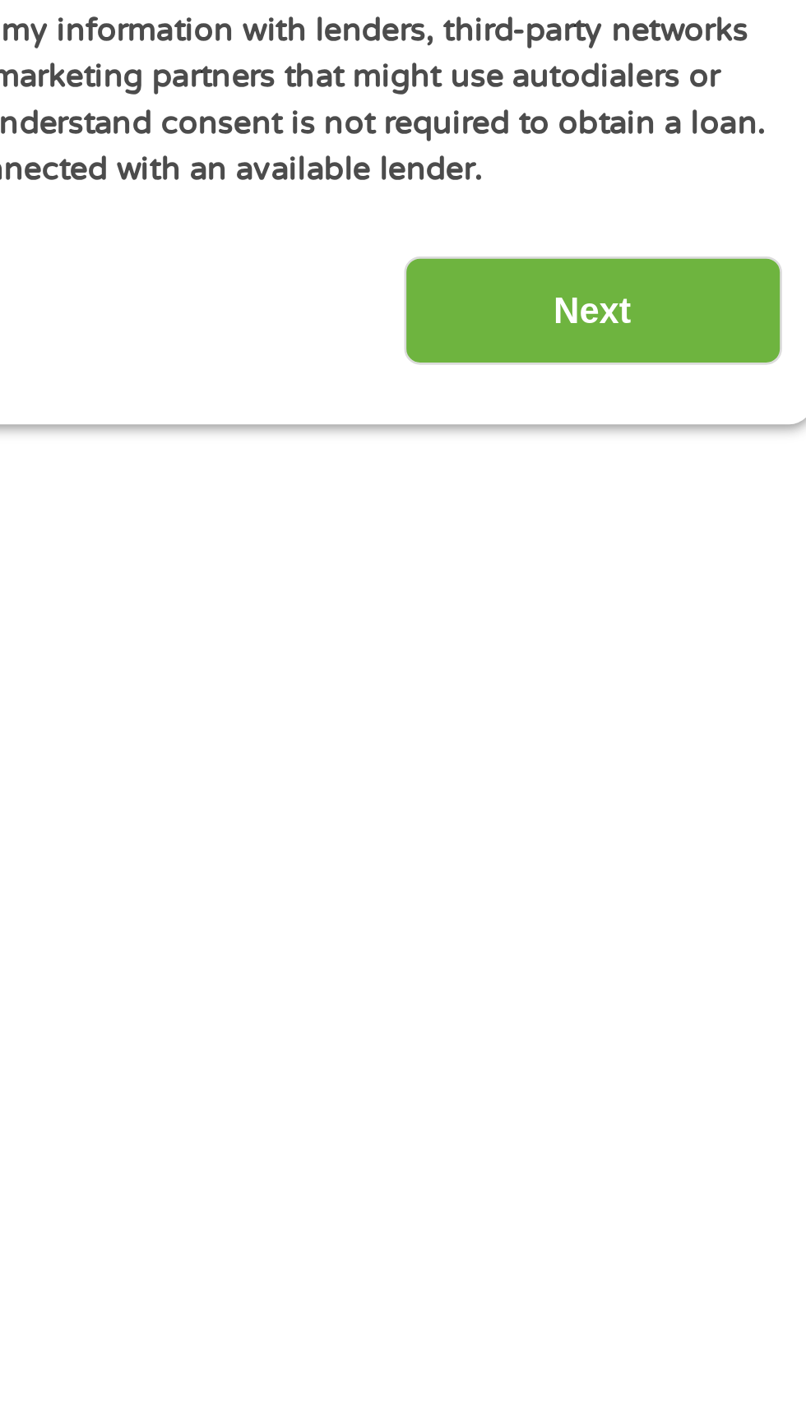
scroll to position [164, 0]
